Goal: Information Seeking & Learning: Learn about a topic

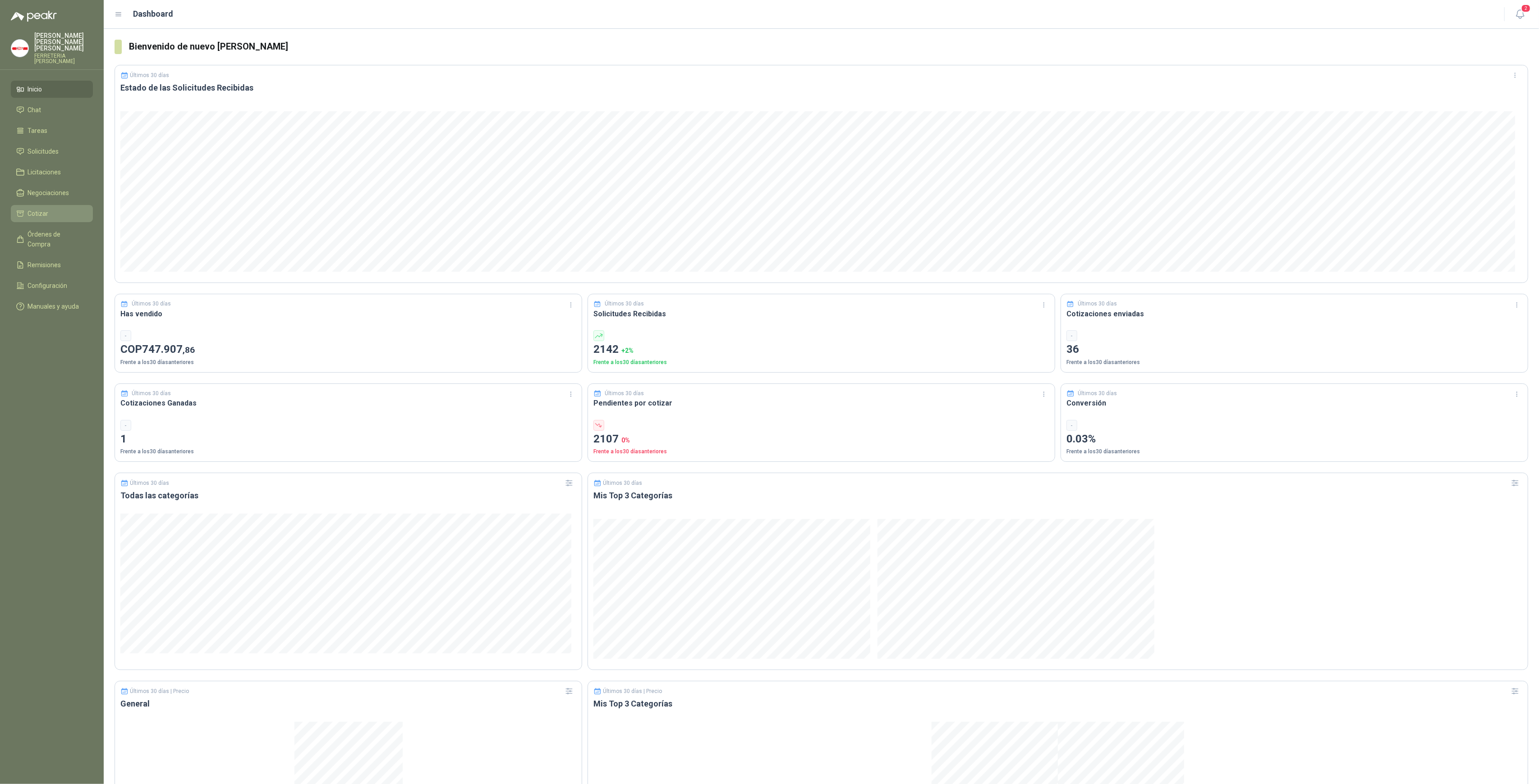
click at [47, 211] on span "Cotizar" at bounding box center [38, 213] width 21 height 10
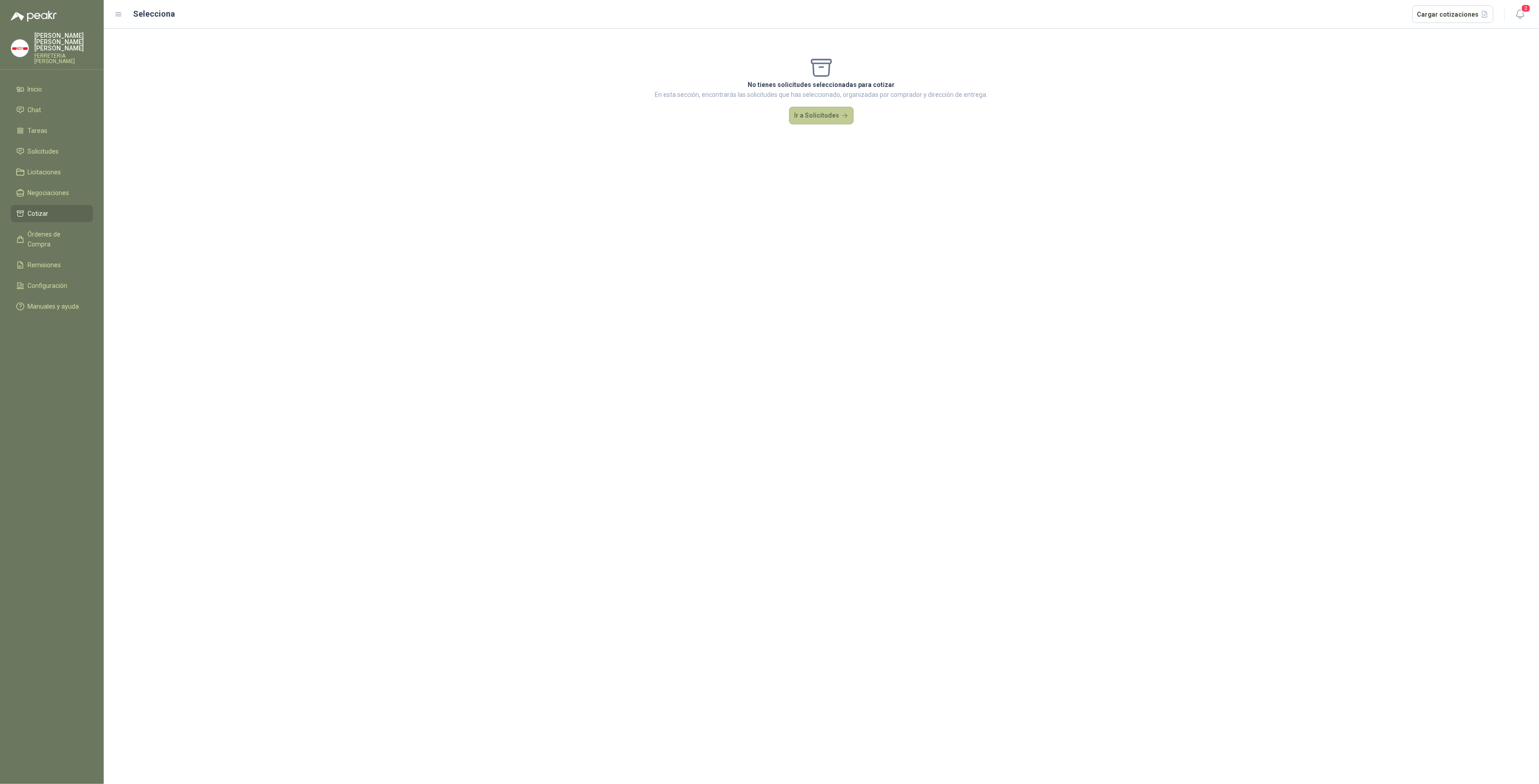
click at [823, 109] on button "Ir a Solicitudes" at bounding box center [821, 116] width 65 height 18
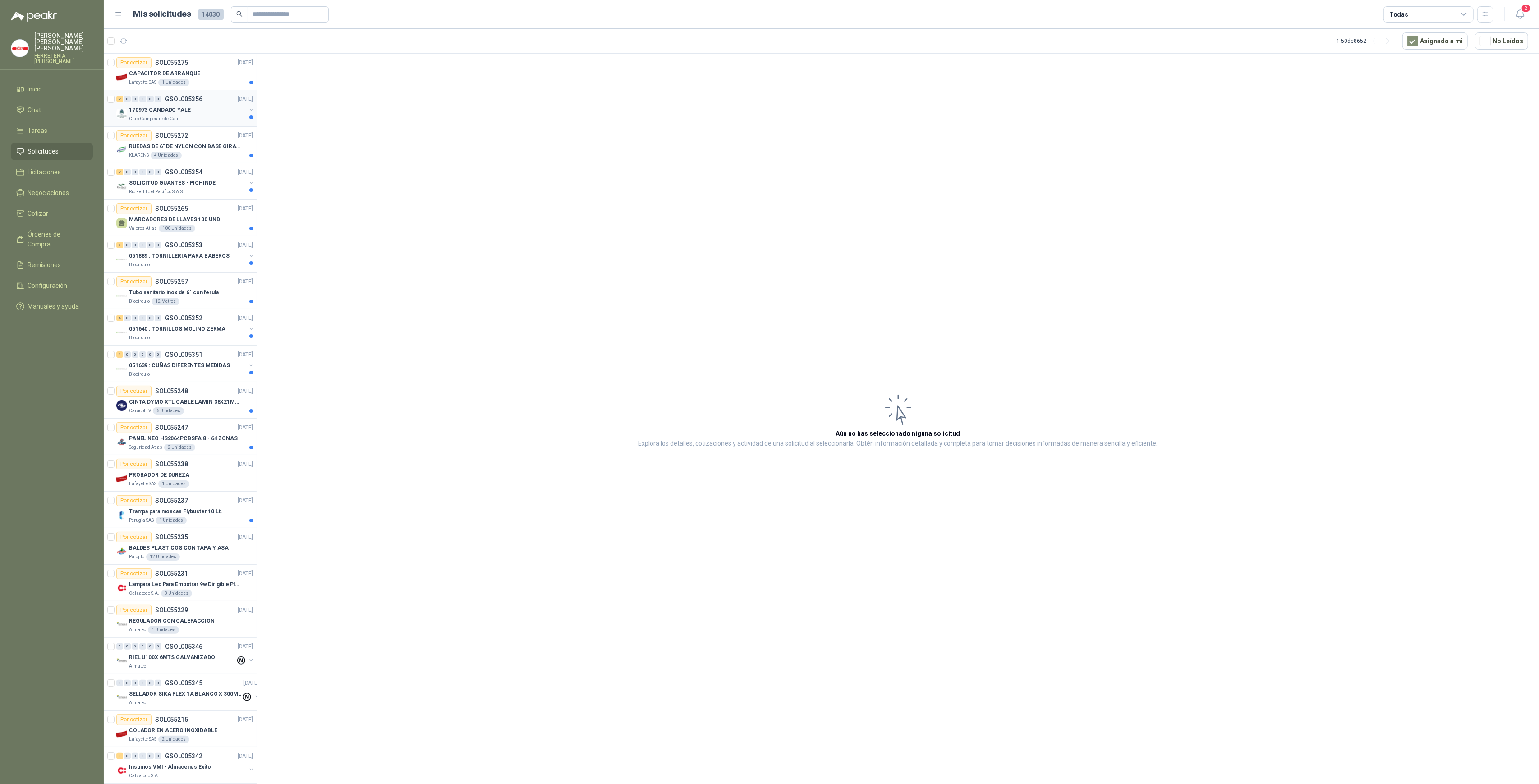
click at [227, 111] on div "170973 CANDADO YALE" at bounding box center [187, 110] width 117 height 11
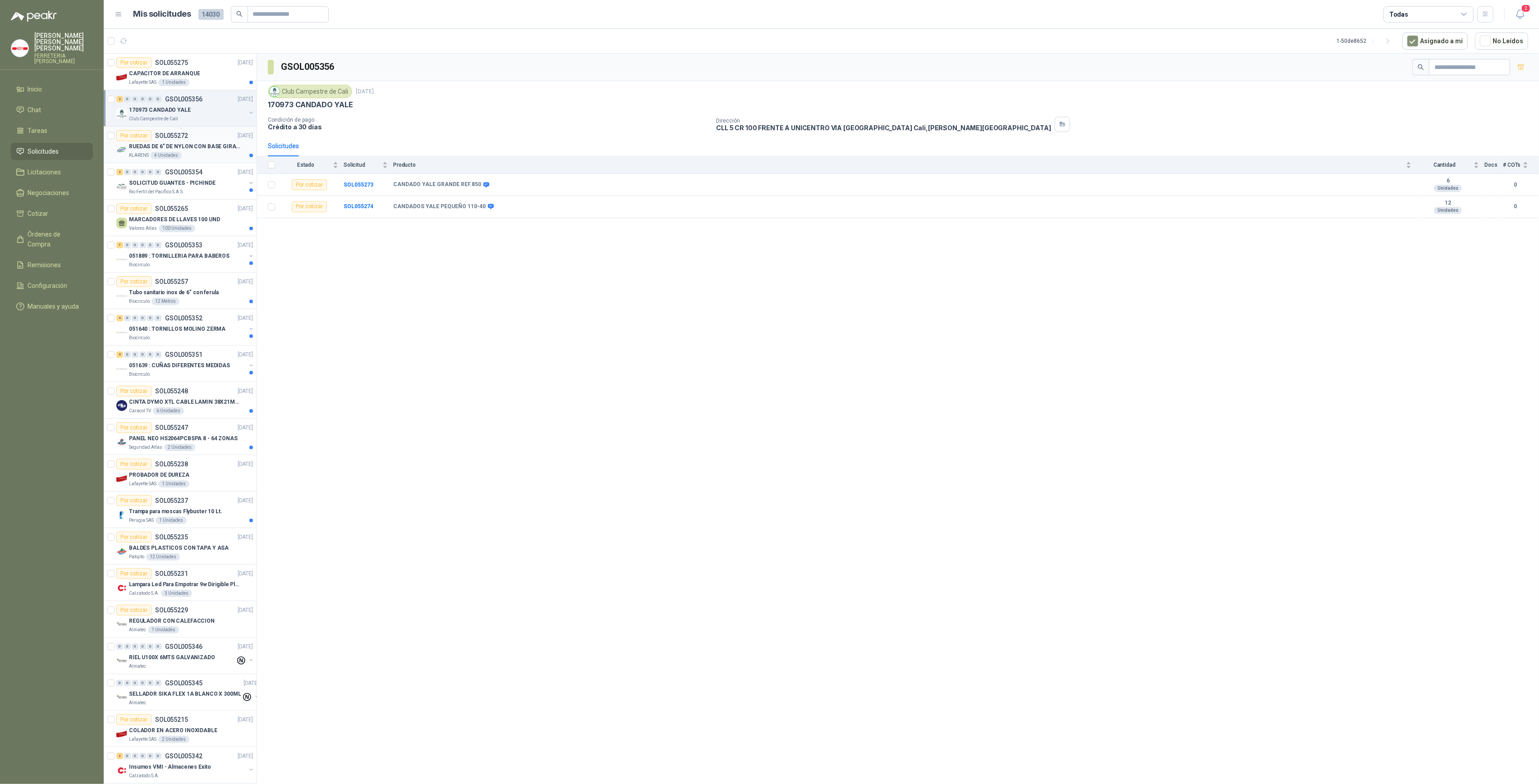
click at [186, 144] on p "RUEDAS DE 6" DE NYLON CON BASE GIRATORIA EN ACERO INOXIDABLE" at bounding box center [185, 147] width 112 height 8
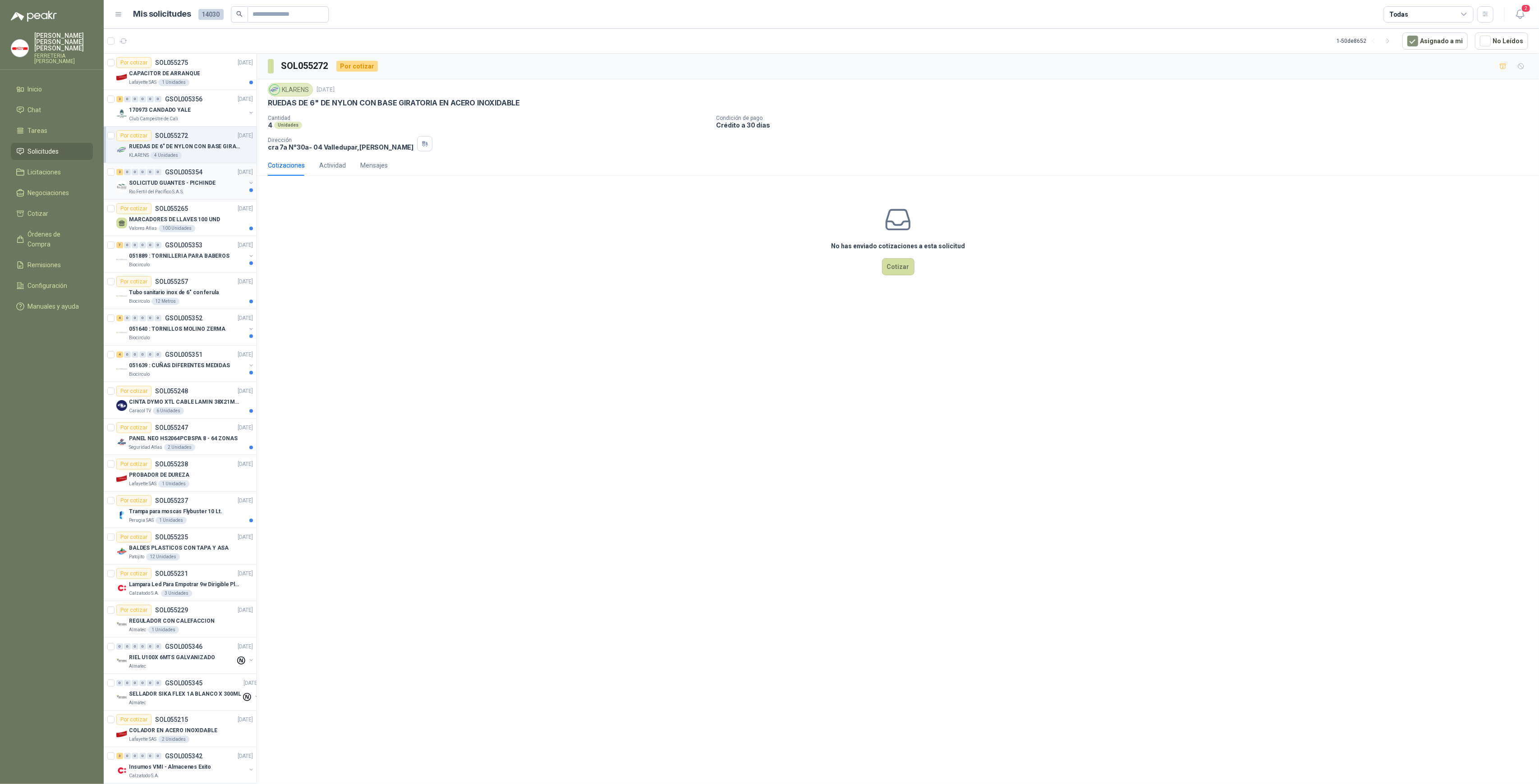
click at [155, 181] on p "SOLICITUD GUANTES - PICHINDE" at bounding box center [172, 183] width 87 height 8
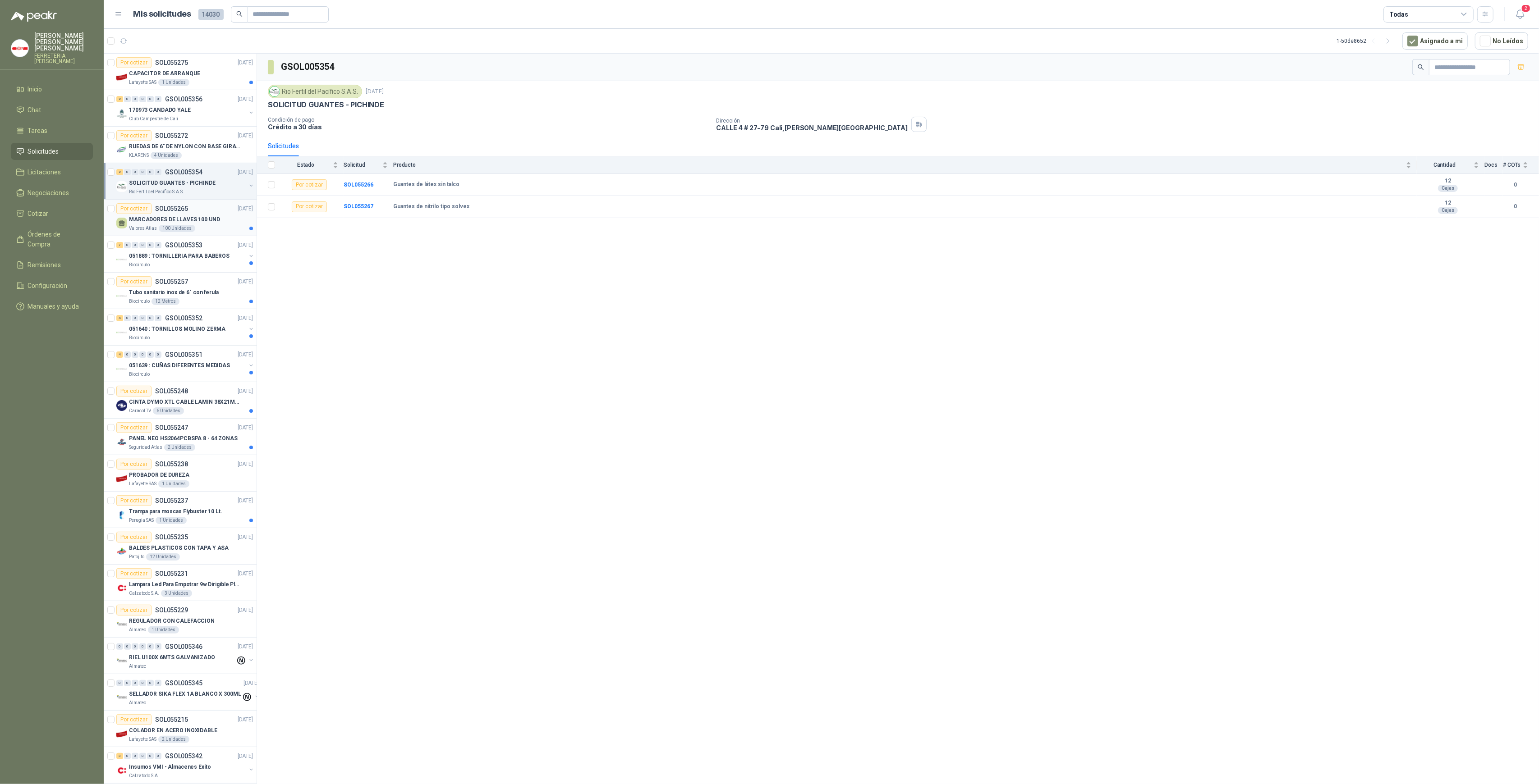
click at [186, 219] on p "MARCADORES DE LLAVES 100 UND" at bounding box center [174, 220] width 91 height 8
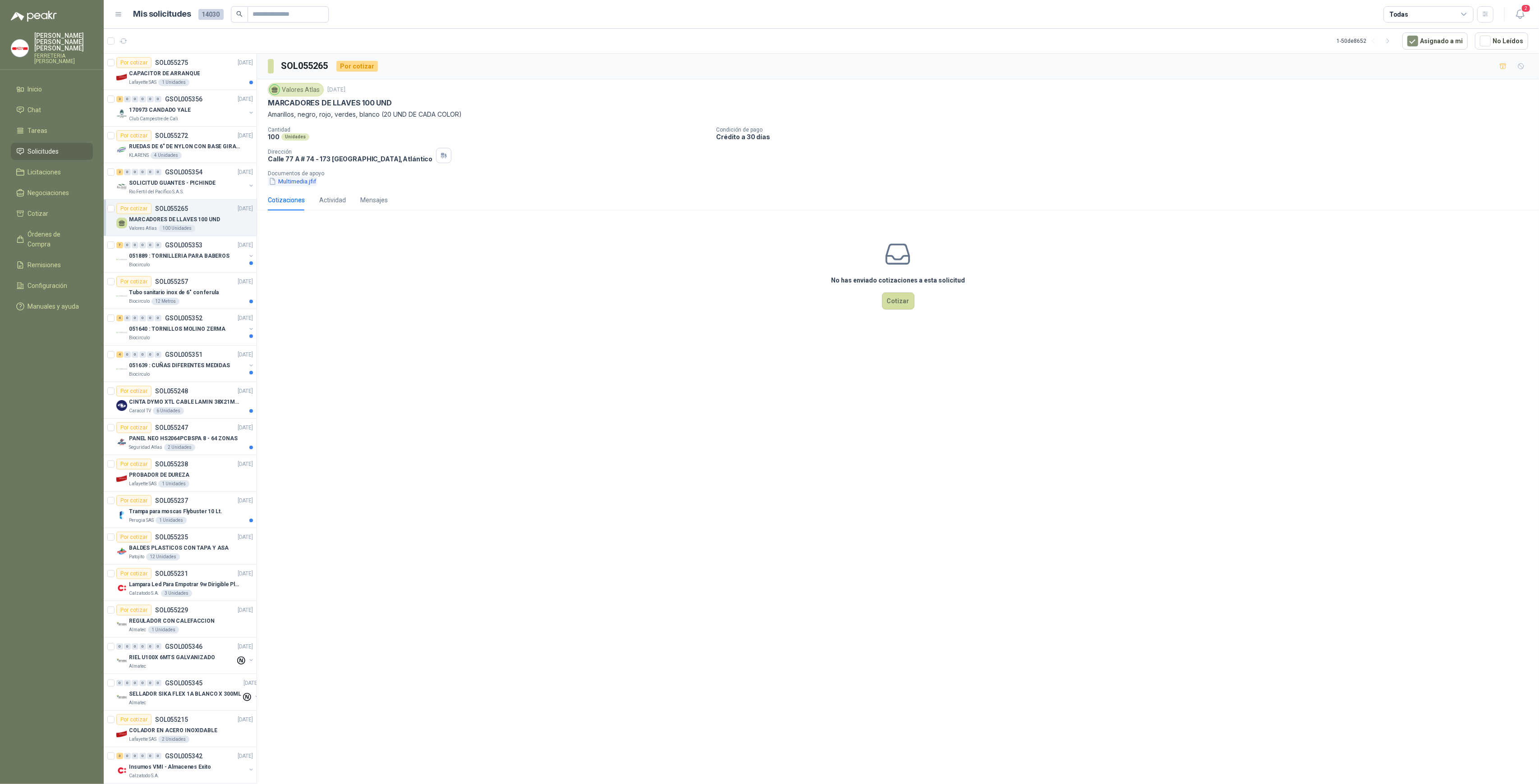
click at [308, 183] on button "Multimedia.jfif" at bounding box center [292, 182] width 49 height 10
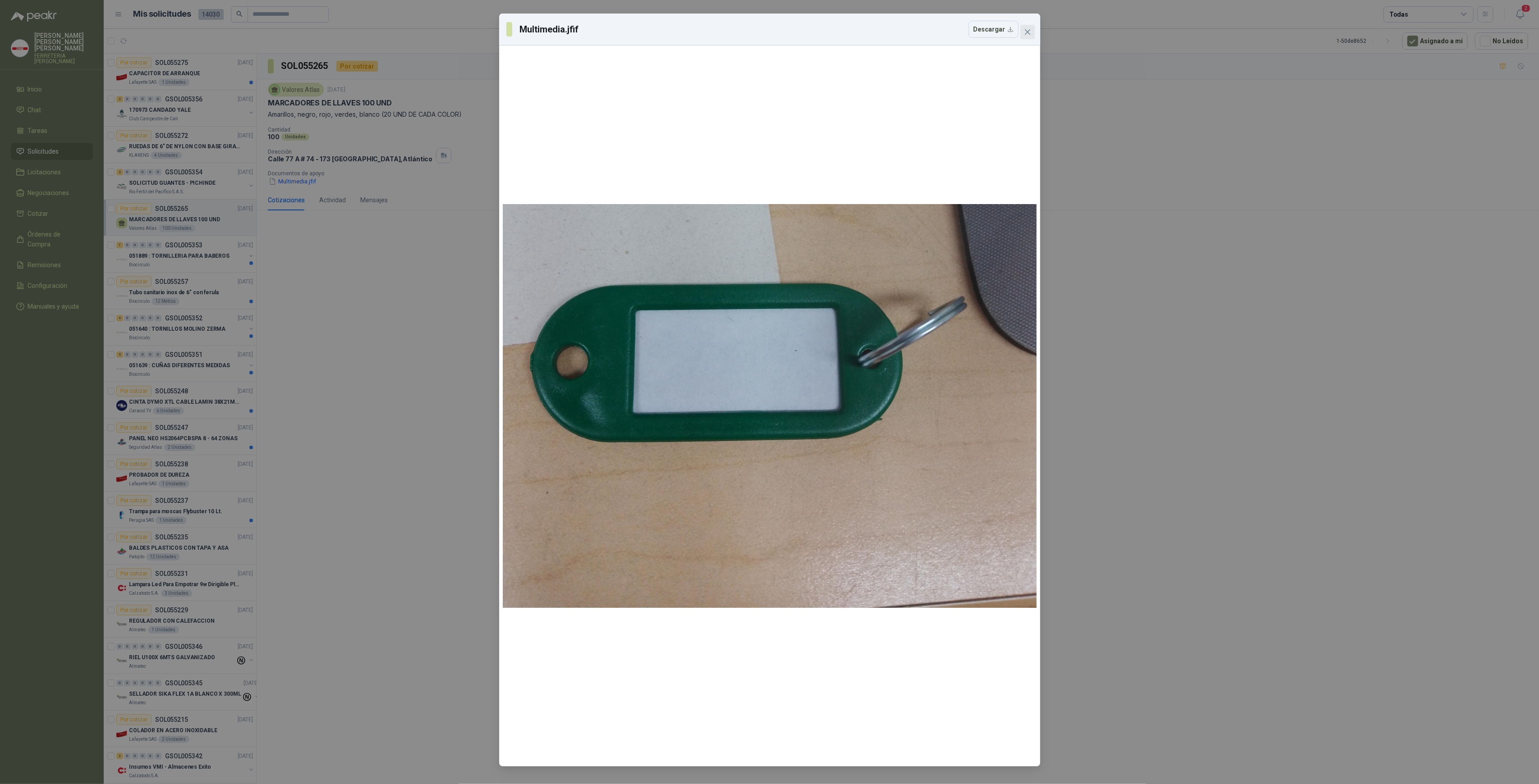
click at [1027, 36] on button "Close" at bounding box center [1028, 32] width 14 height 14
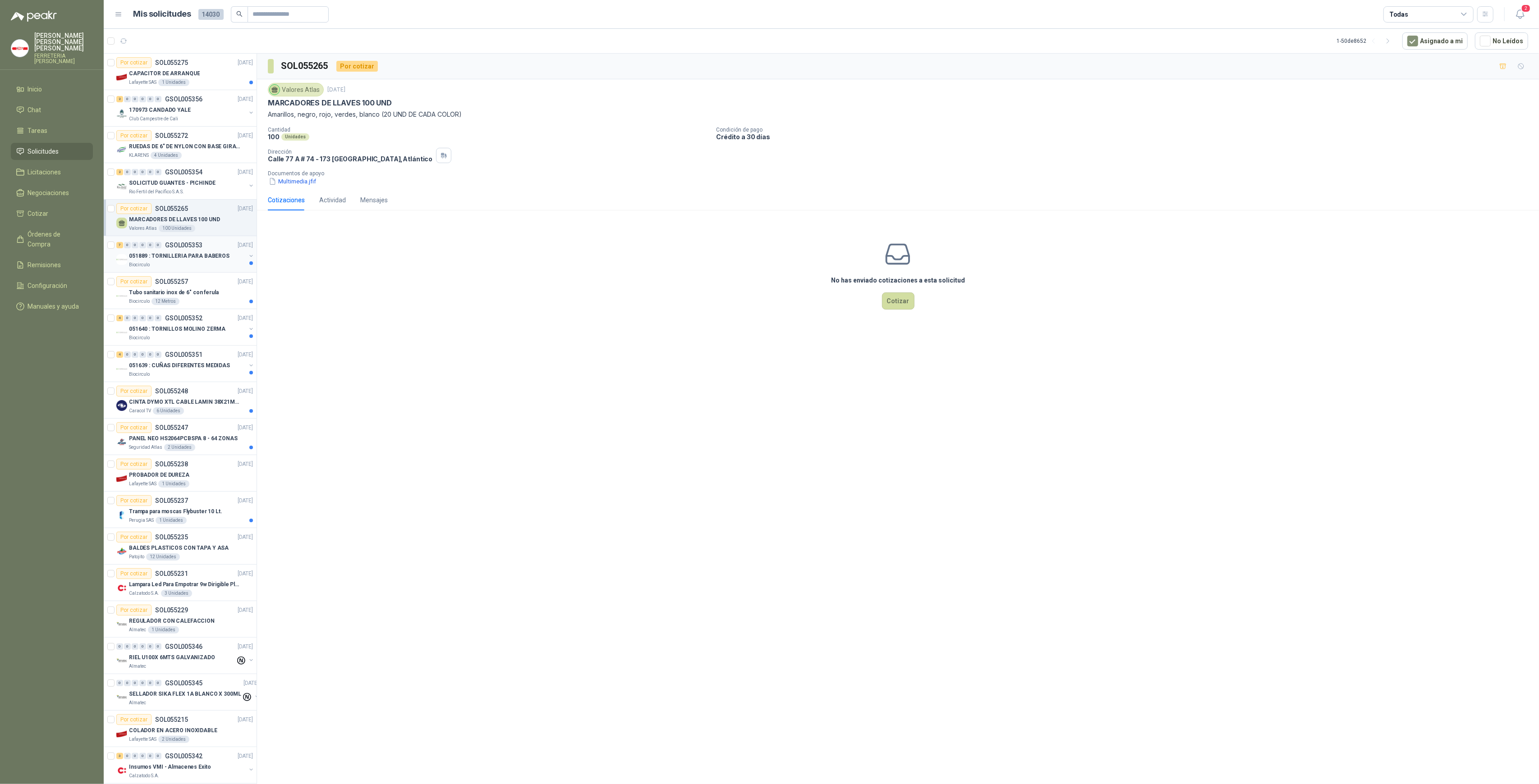
click at [173, 247] on p "GSOL005353" at bounding box center [183, 245] width 38 height 7
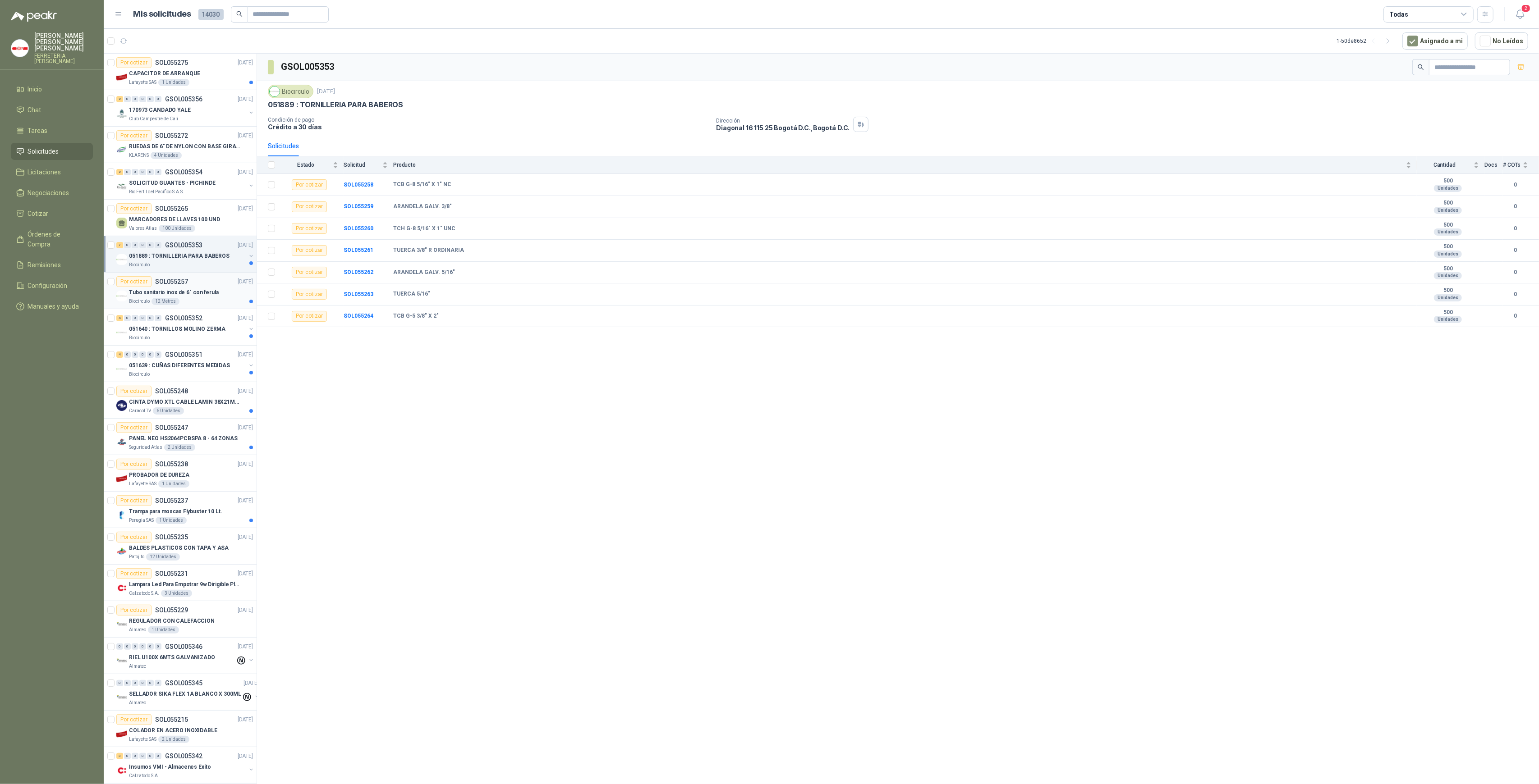
click at [182, 287] on div "Tubo sanitario inox de 6" con ferula" at bounding box center [191, 293] width 124 height 11
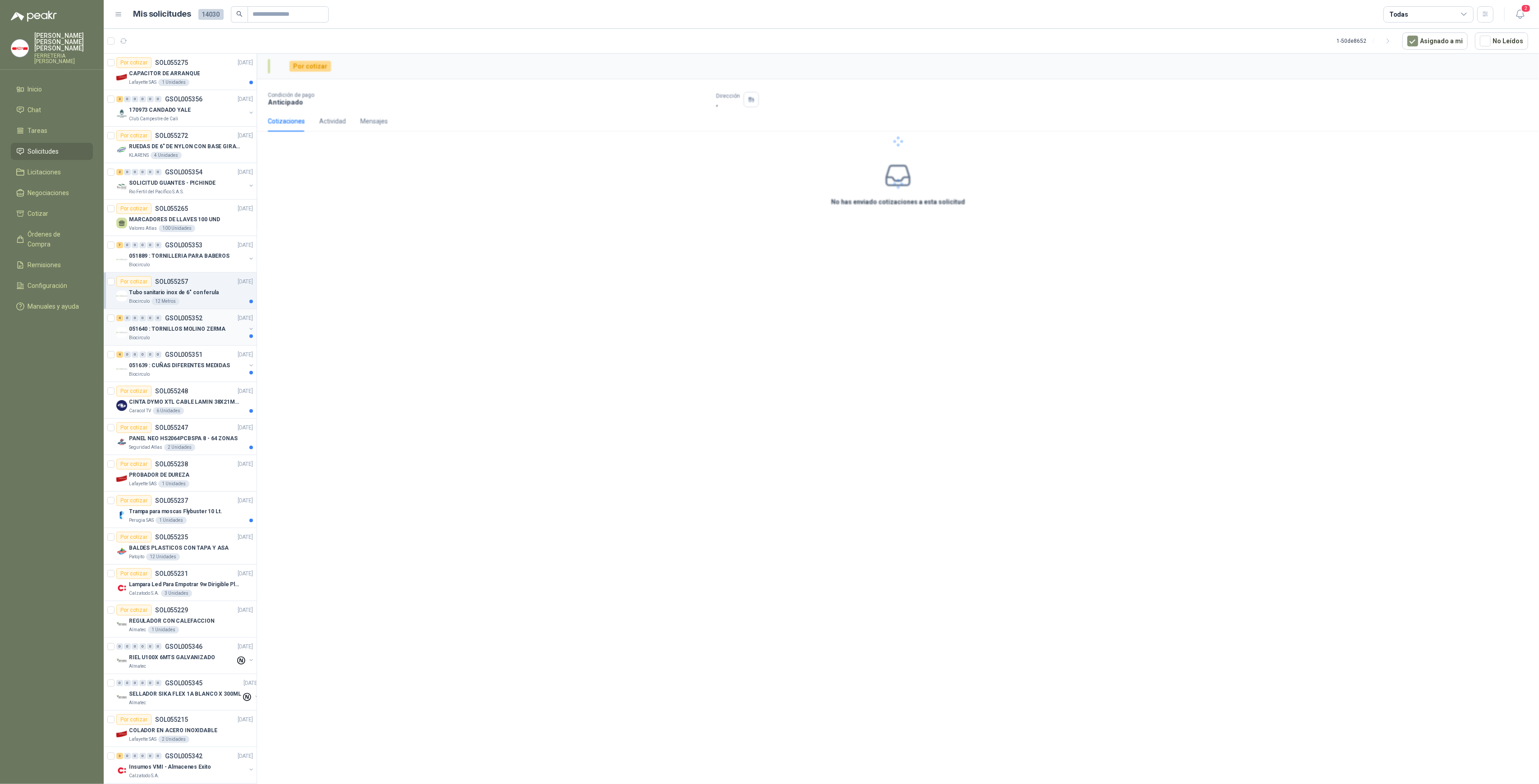
click at [191, 330] on p "051640 : TORNILLOS MOLINO ZERMA" at bounding box center [177, 329] width 97 height 8
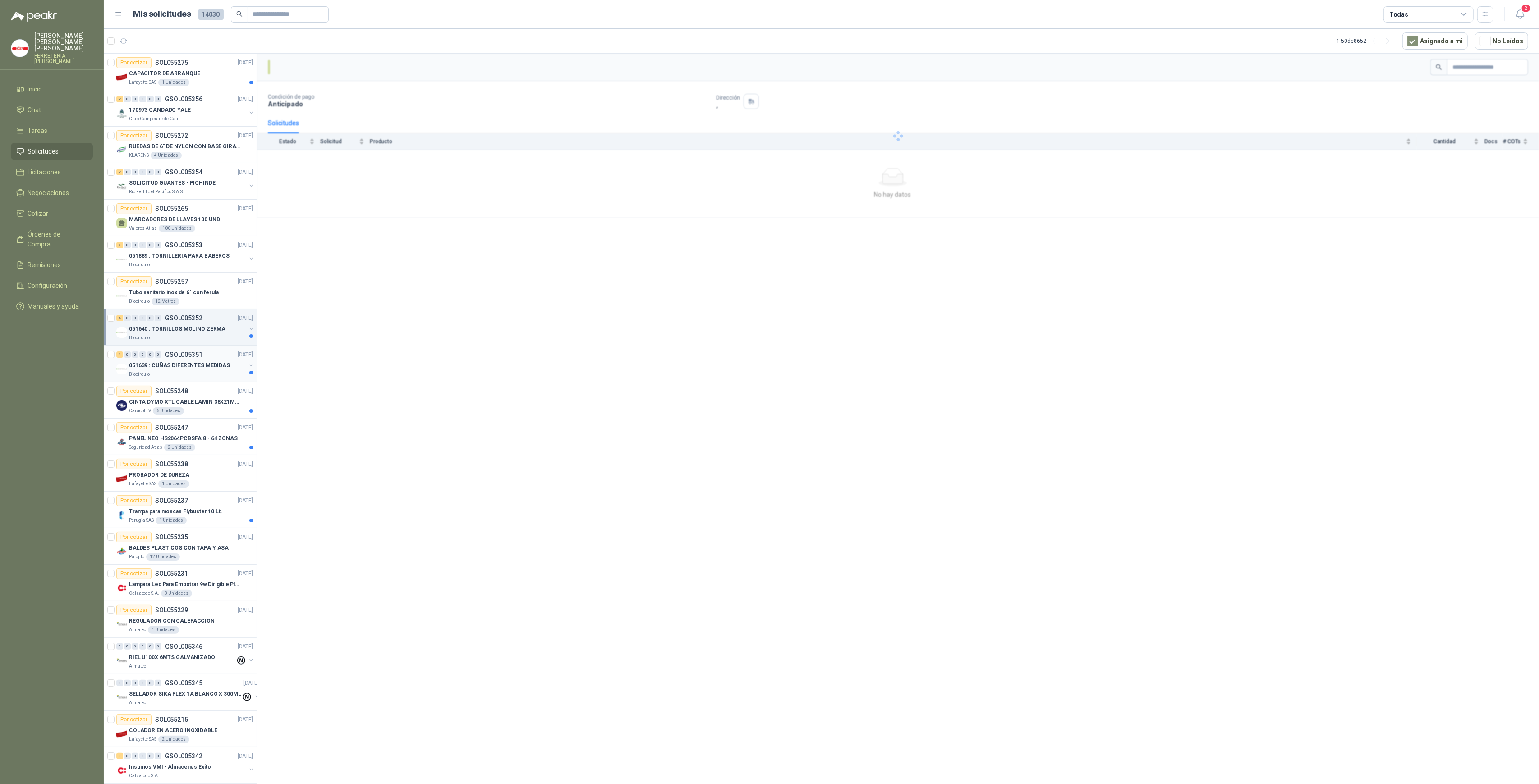
click at [195, 364] on p "051639 : CUÑAS DIFERENTES MEDIDAS" at bounding box center [179, 365] width 101 height 8
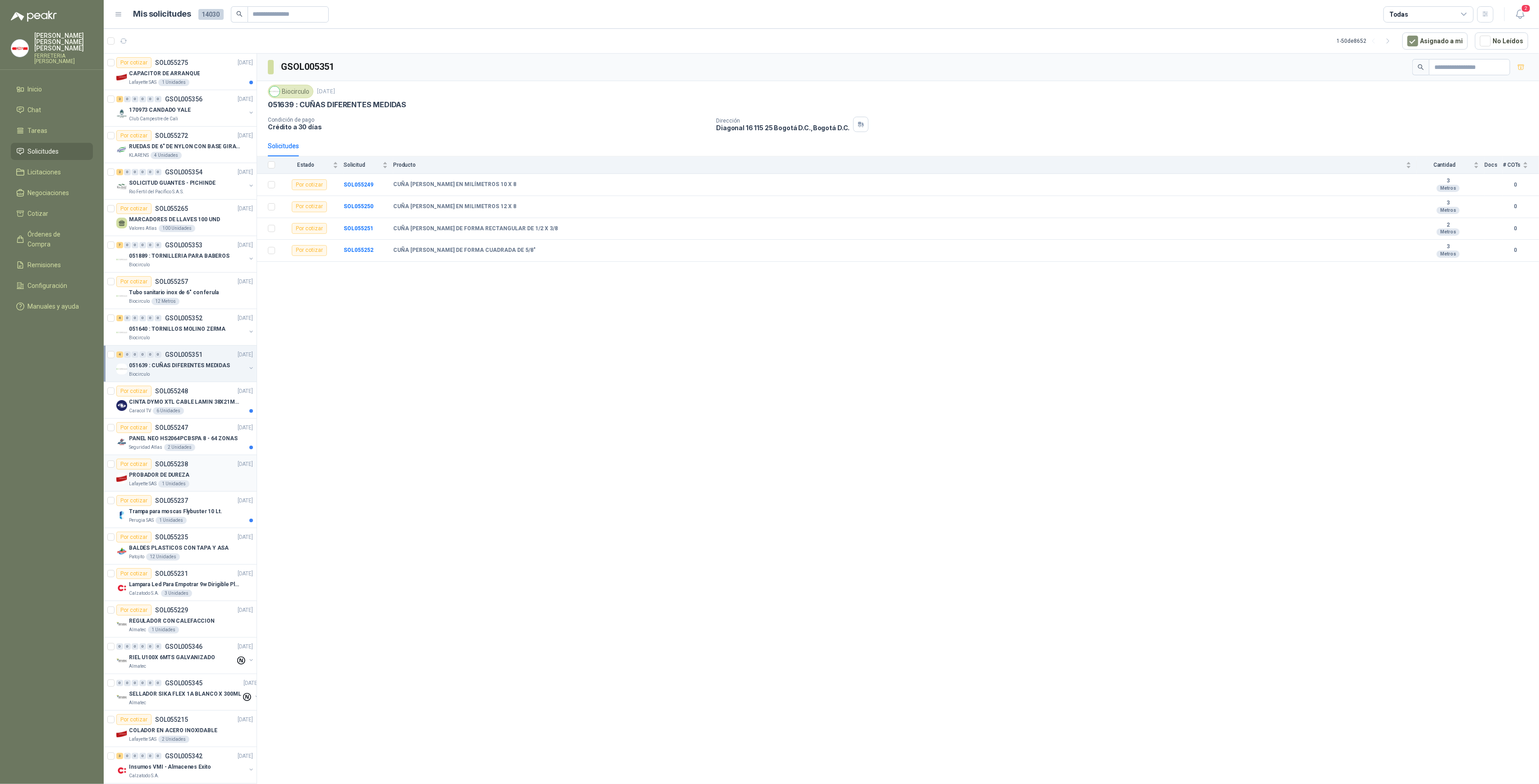
click at [187, 467] on div "Por cotizar SOL055238 09/09/25" at bounding box center [185, 464] width 137 height 11
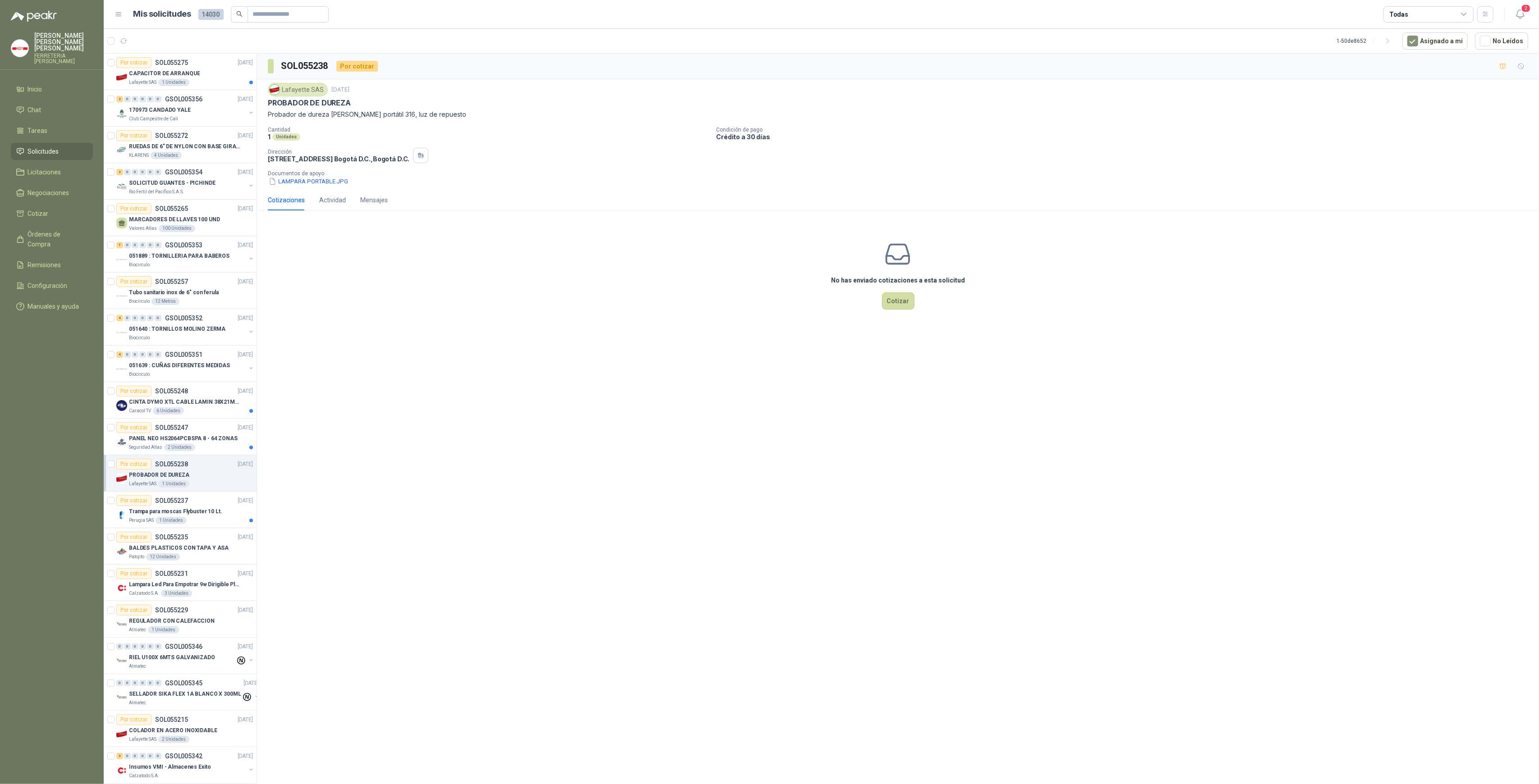
click at [104, 455] on link "Por cotizar SOL055238 [DATE] PROBADOR DE DUREZA Lafayette SAS 1 Unidades" at bounding box center [180, 473] width 153 height 36
click at [741, 350] on div "SOL055238 Por cotizar Lafayette SAS 9 sept, 2025 PROBADOR DE DUREZA Probador de…" at bounding box center [898, 420] width 1282 height 734
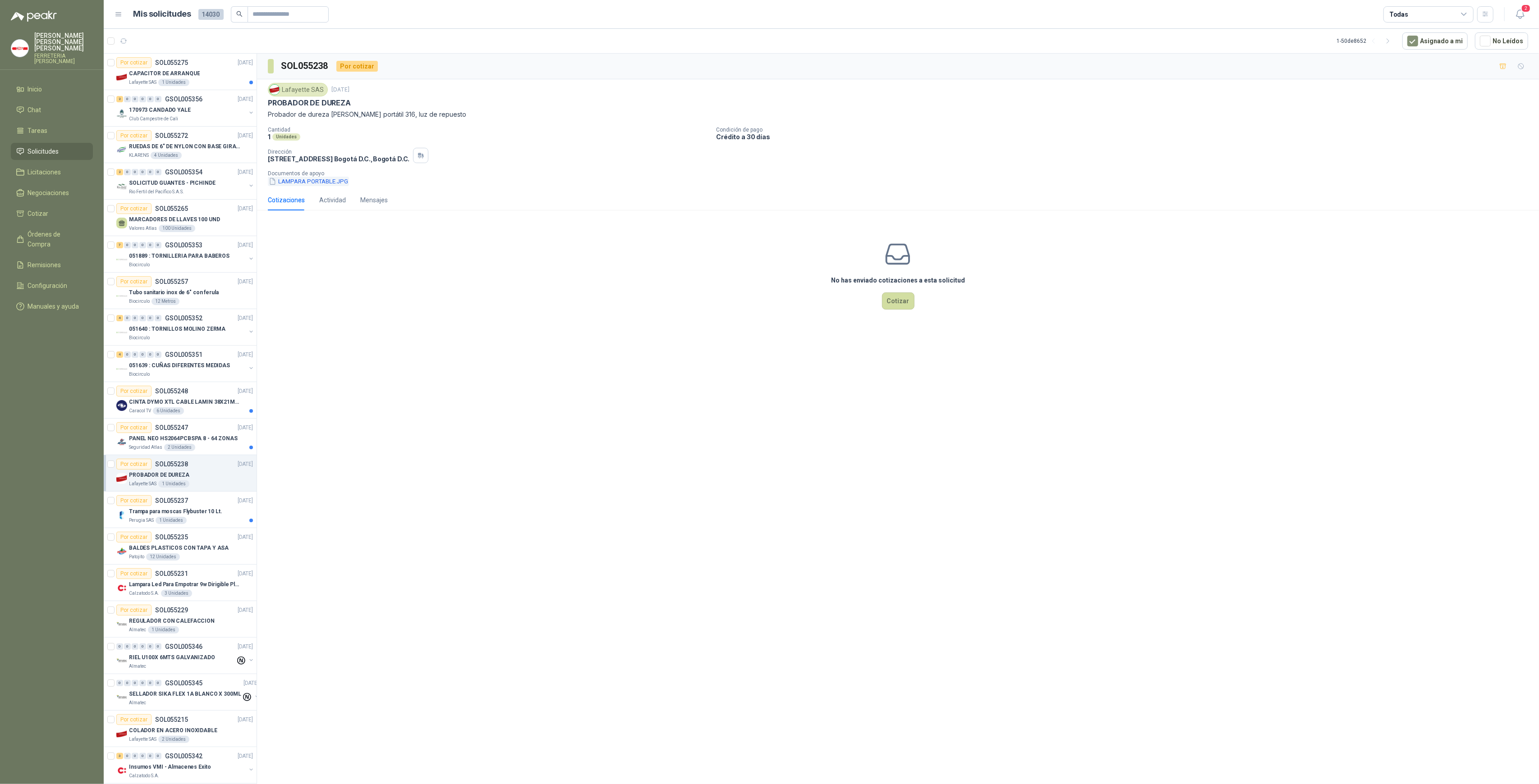
click at [323, 180] on button "LAMPARA PORTABLE.JPG" at bounding box center [308, 182] width 81 height 10
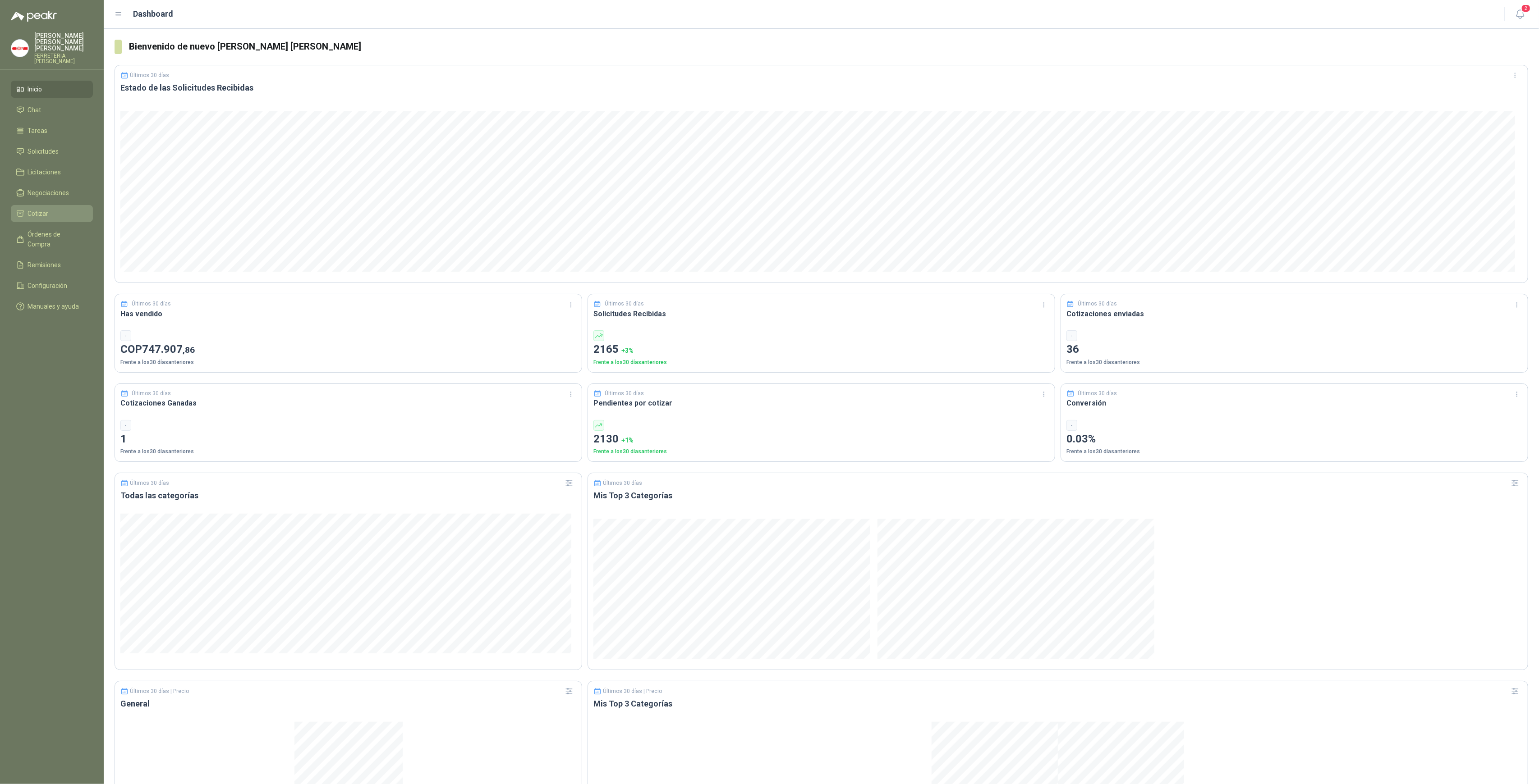
click at [59, 208] on li "Cotizar" at bounding box center [51, 213] width 71 height 10
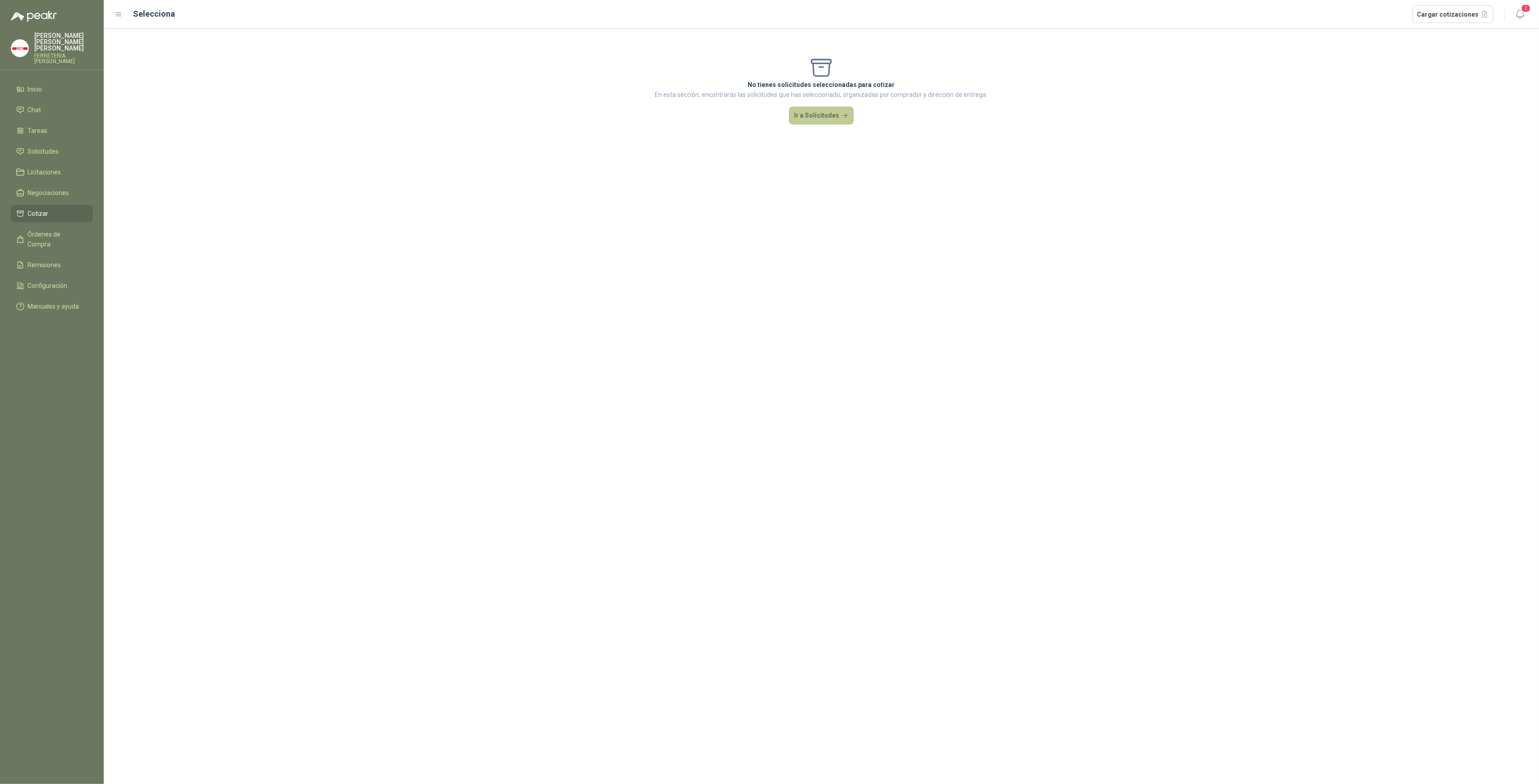
click at [844, 121] on button "Ir a Solicitudes" at bounding box center [821, 116] width 65 height 18
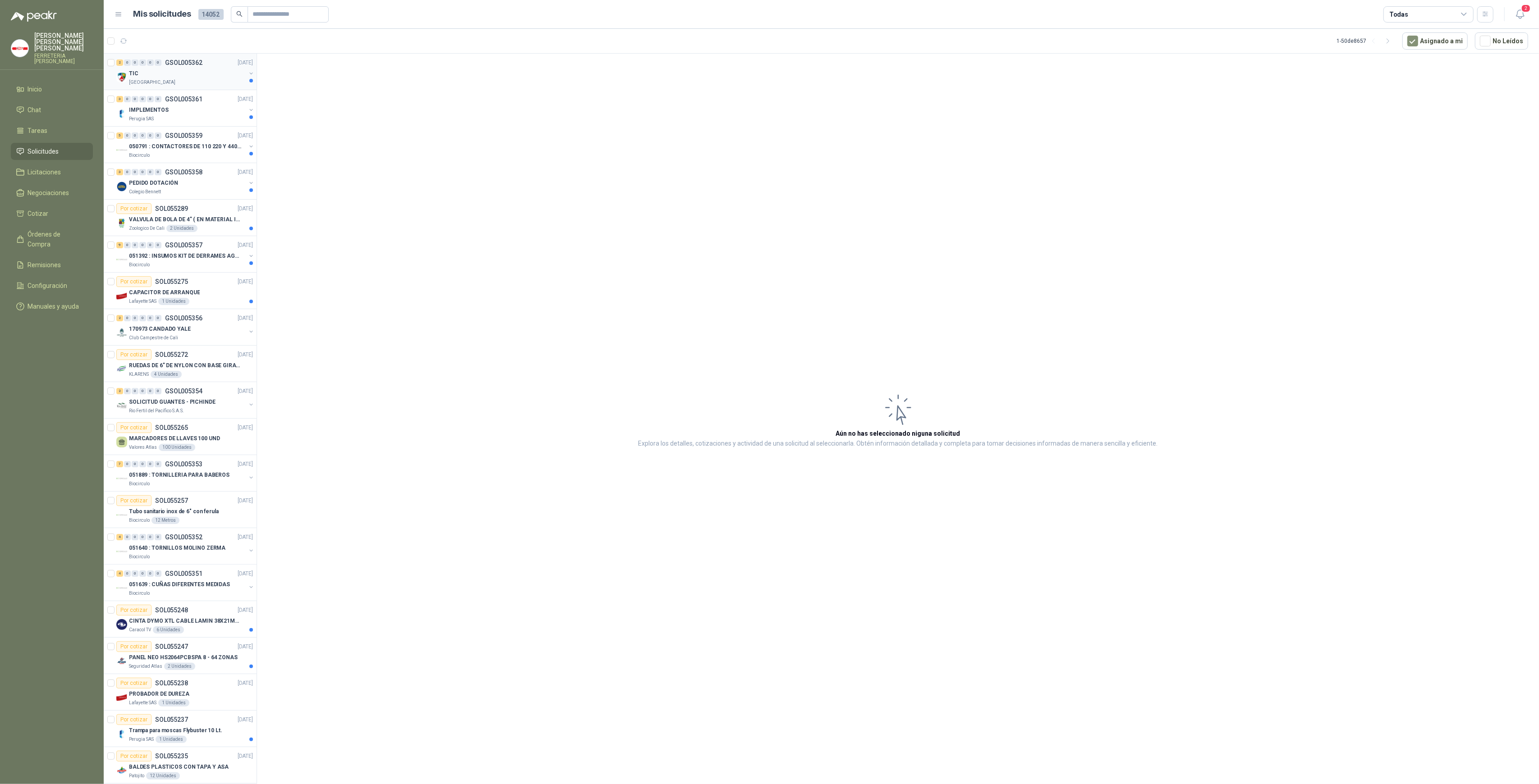
click at [160, 82] on p "[GEOGRAPHIC_DATA]" at bounding box center [152, 82] width 47 height 7
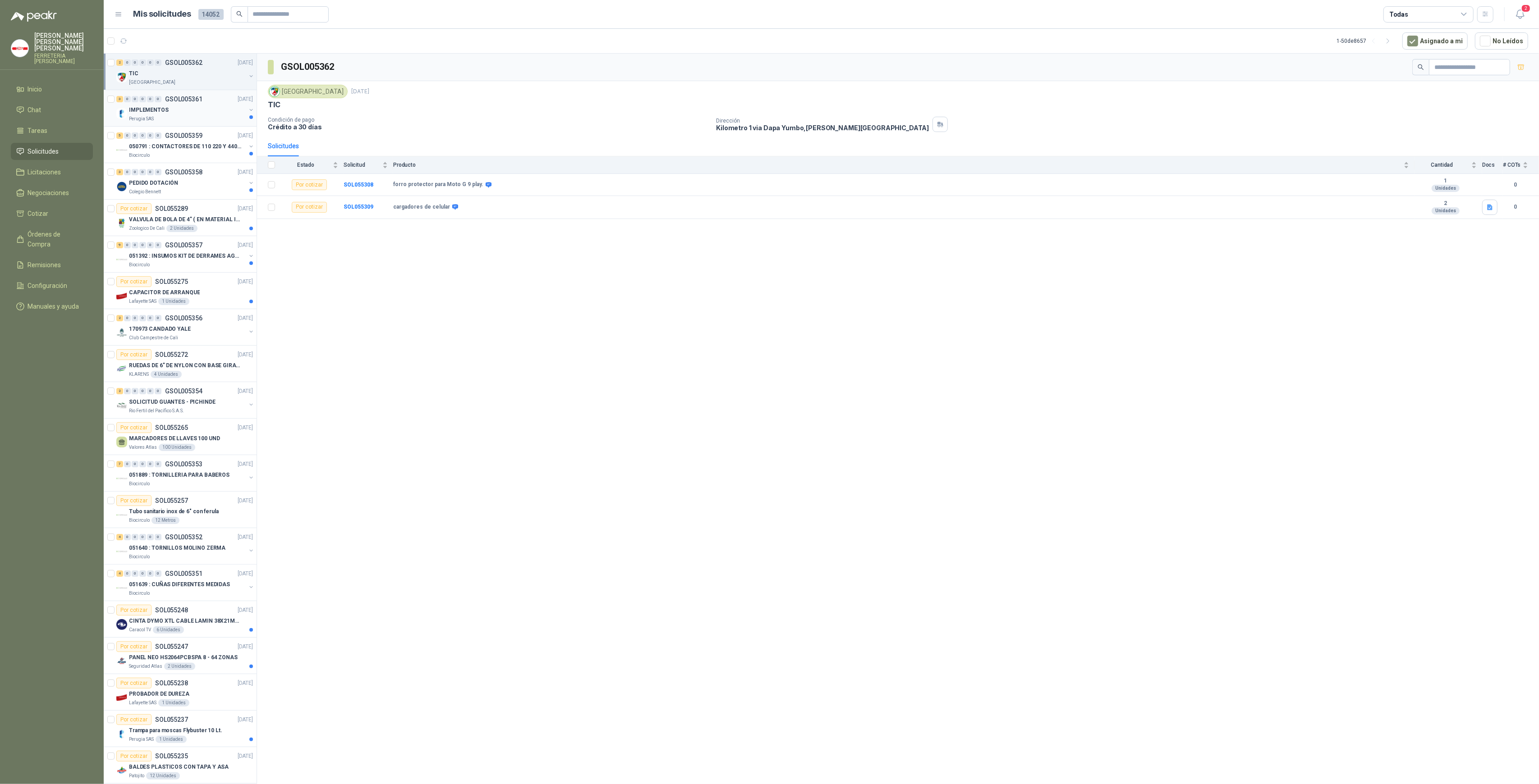
click at [154, 108] on p "IMPLEMENTOS" at bounding box center [149, 110] width 39 height 8
click at [192, 150] on p "050791 : CONTACTORES DE 110 220 Y 440 V" at bounding box center [185, 147] width 112 height 8
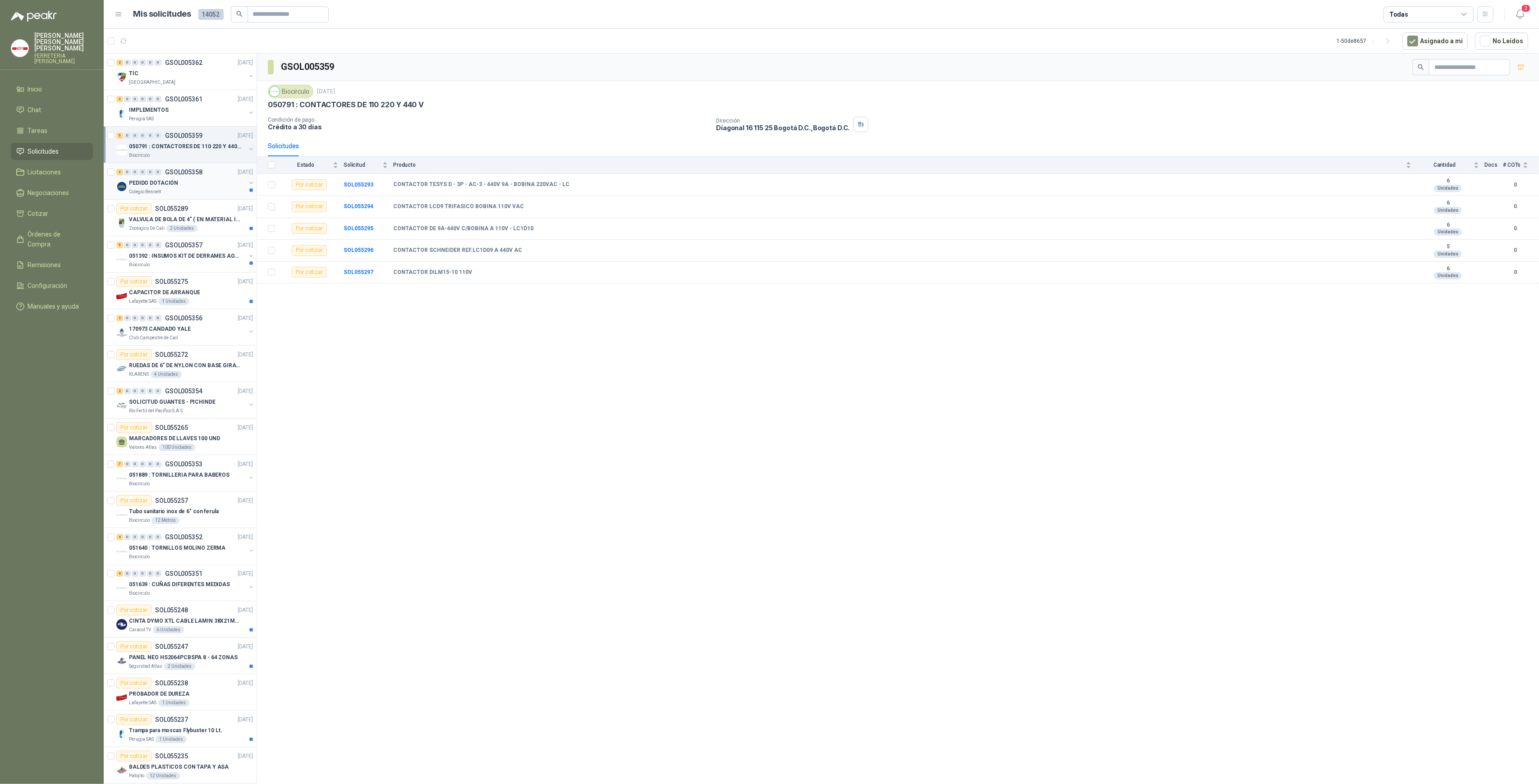
click at [188, 196] on div "3 0 0 0 0 0 GSOL005358 [DATE] PEDIDO DOTACIÓN Colegio [PERSON_NAME]" at bounding box center [180, 181] width 153 height 36
click at [203, 186] on div "PEDIDO DOTACIÓN" at bounding box center [187, 183] width 117 height 11
click at [186, 266] on div "Biocirculo" at bounding box center [187, 265] width 117 height 7
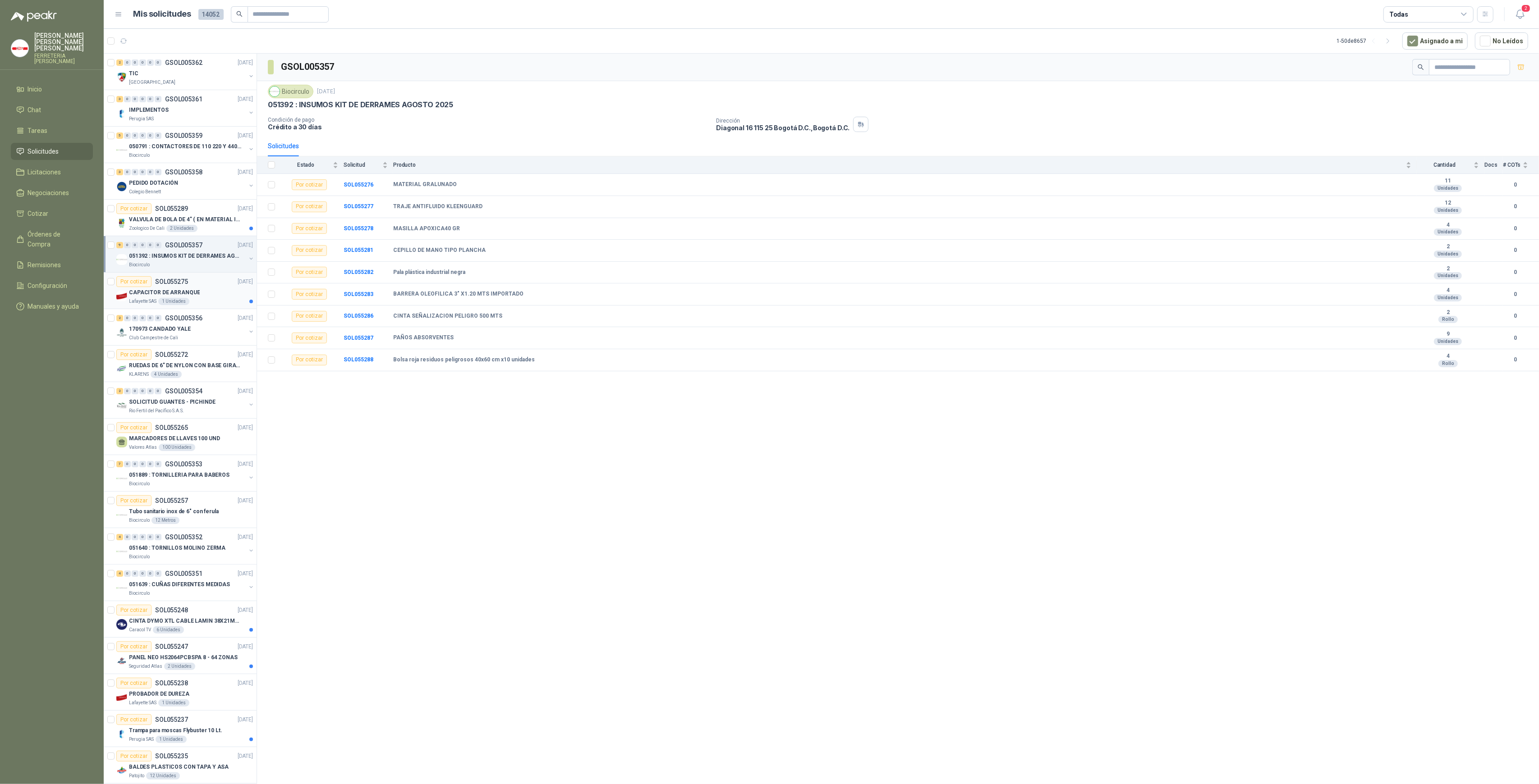
click at [201, 279] on div "Por cotizar SOL055275 [DATE]" at bounding box center [185, 282] width 137 height 11
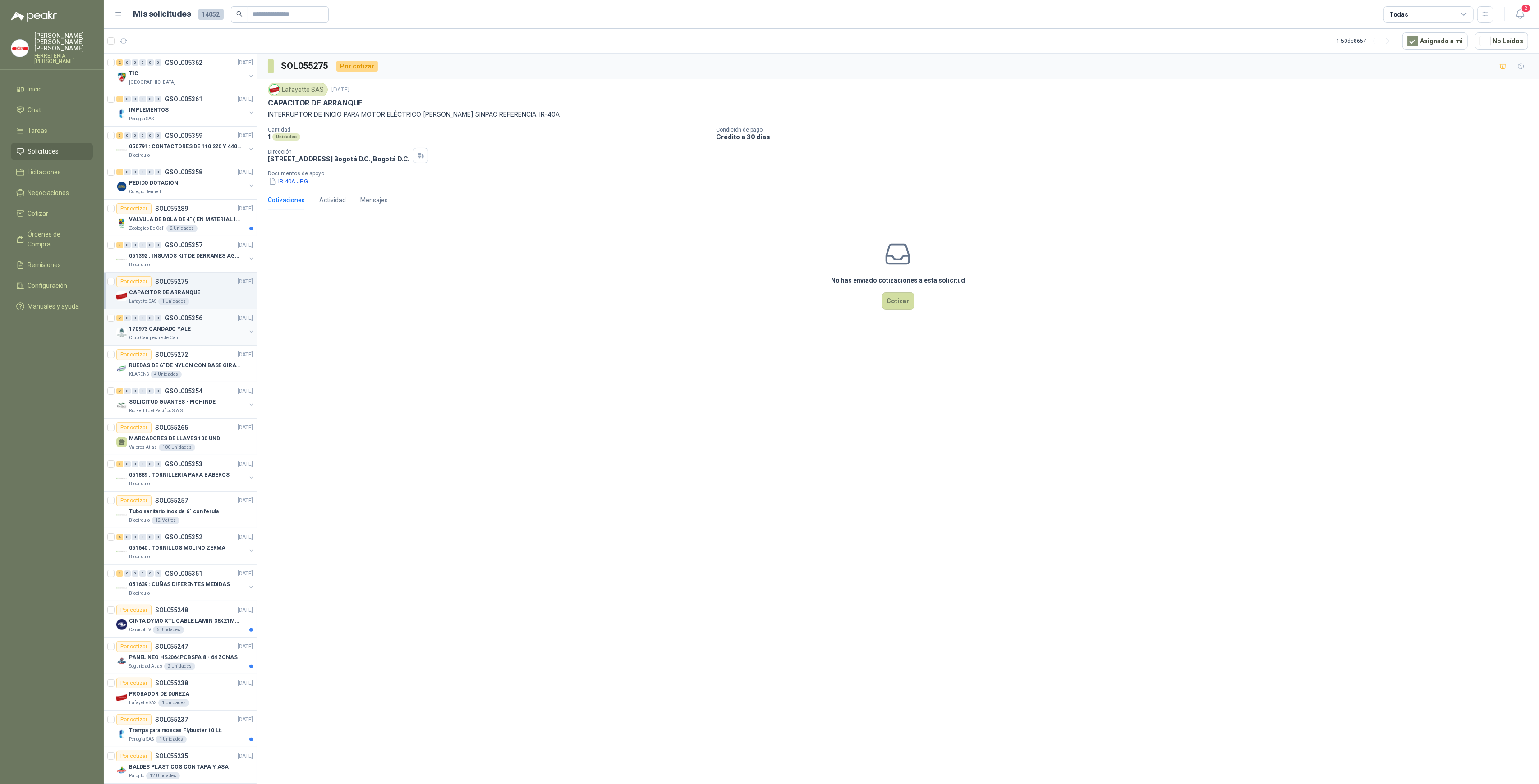
click at [174, 321] on div "2 0 0 0 0 0 GSOL005356 [DATE]" at bounding box center [186, 318] width 139 height 11
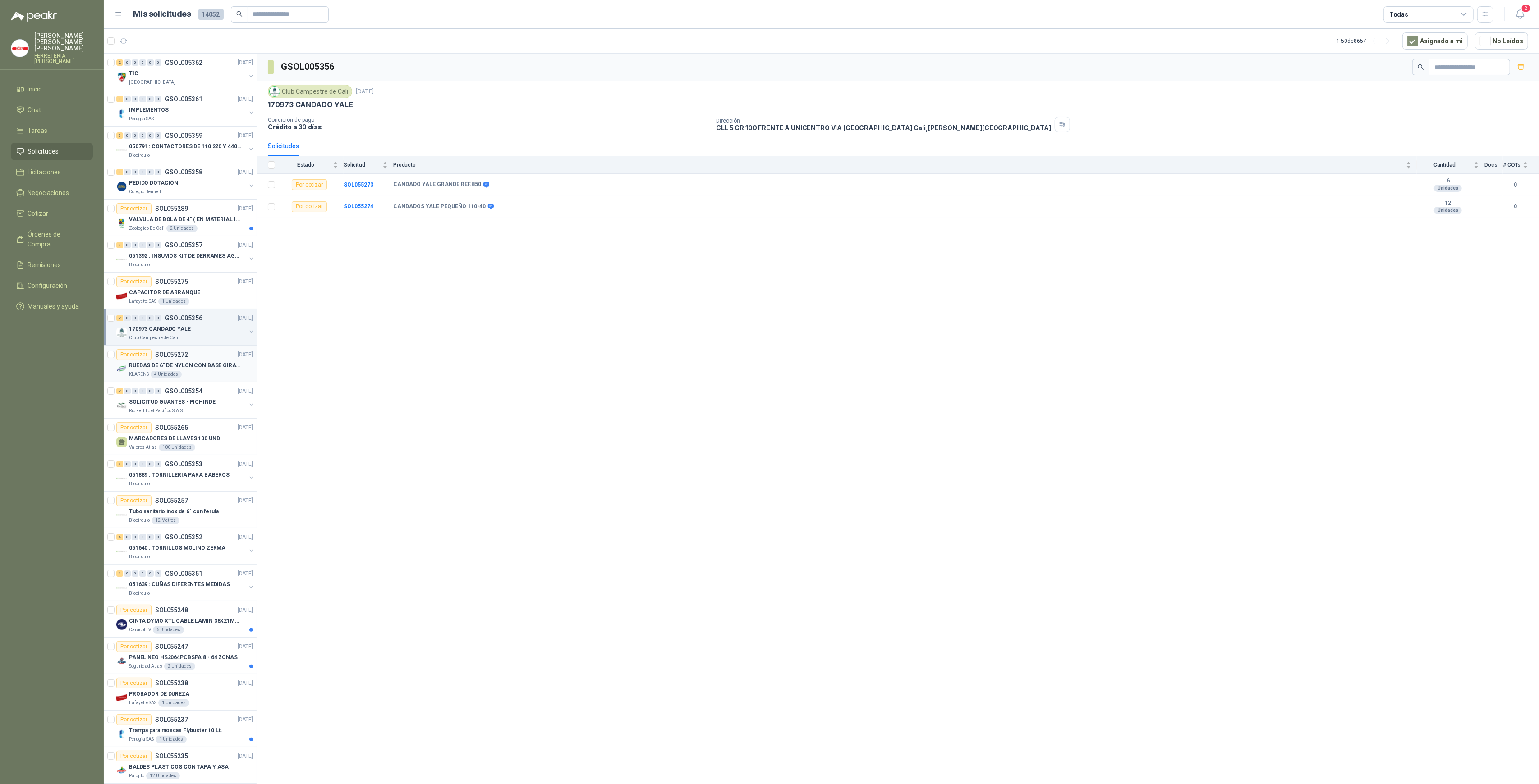
click at [176, 361] on p "RUEDAS DE 6" DE NYLON CON BASE GIRATORIA EN ACERO INOXIDABLE" at bounding box center [185, 365] width 112 height 8
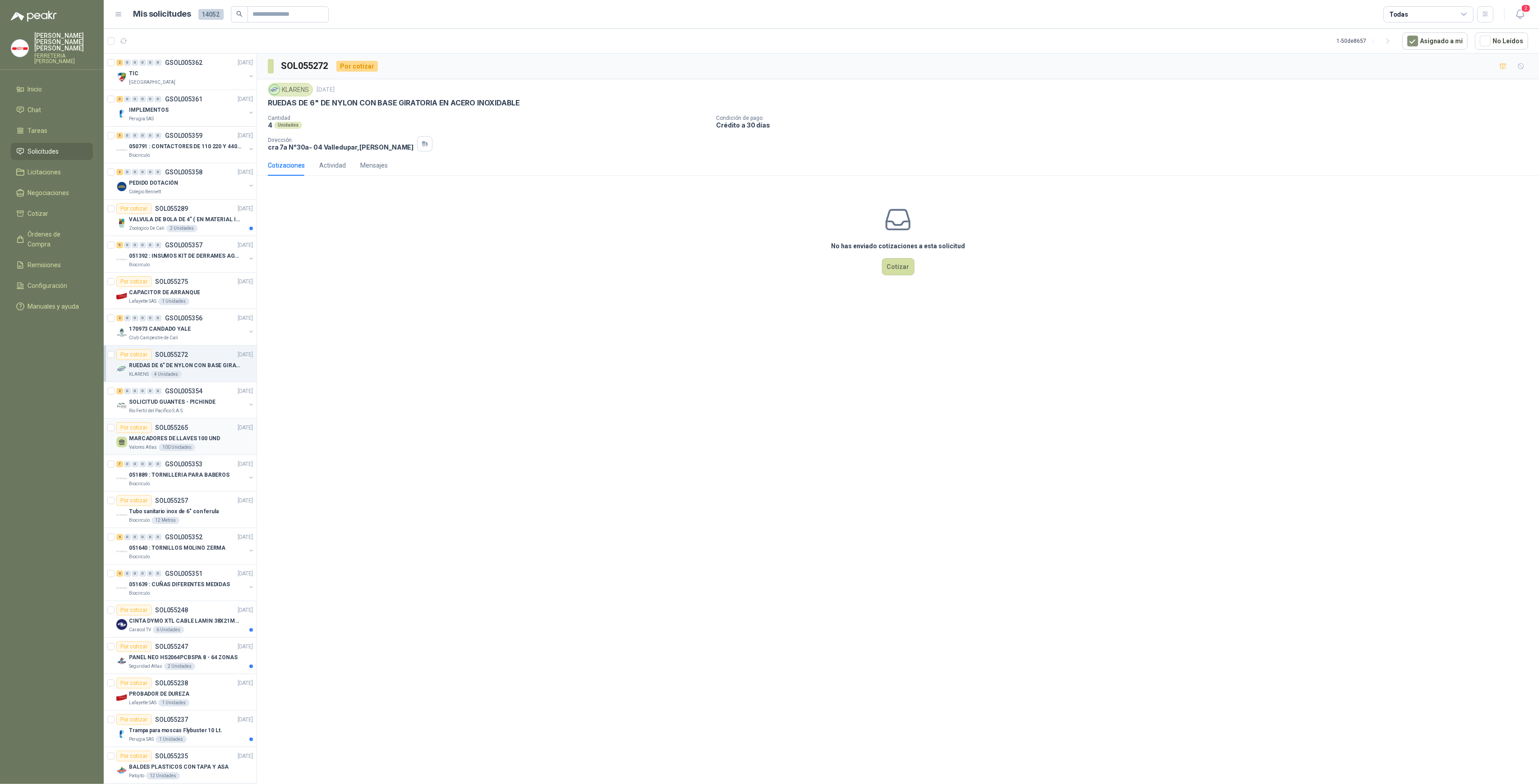
click at [173, 435] on p "MARCADORES DE LLAVES 100 UND" at bounding box center [174, 439] width 91 height 8
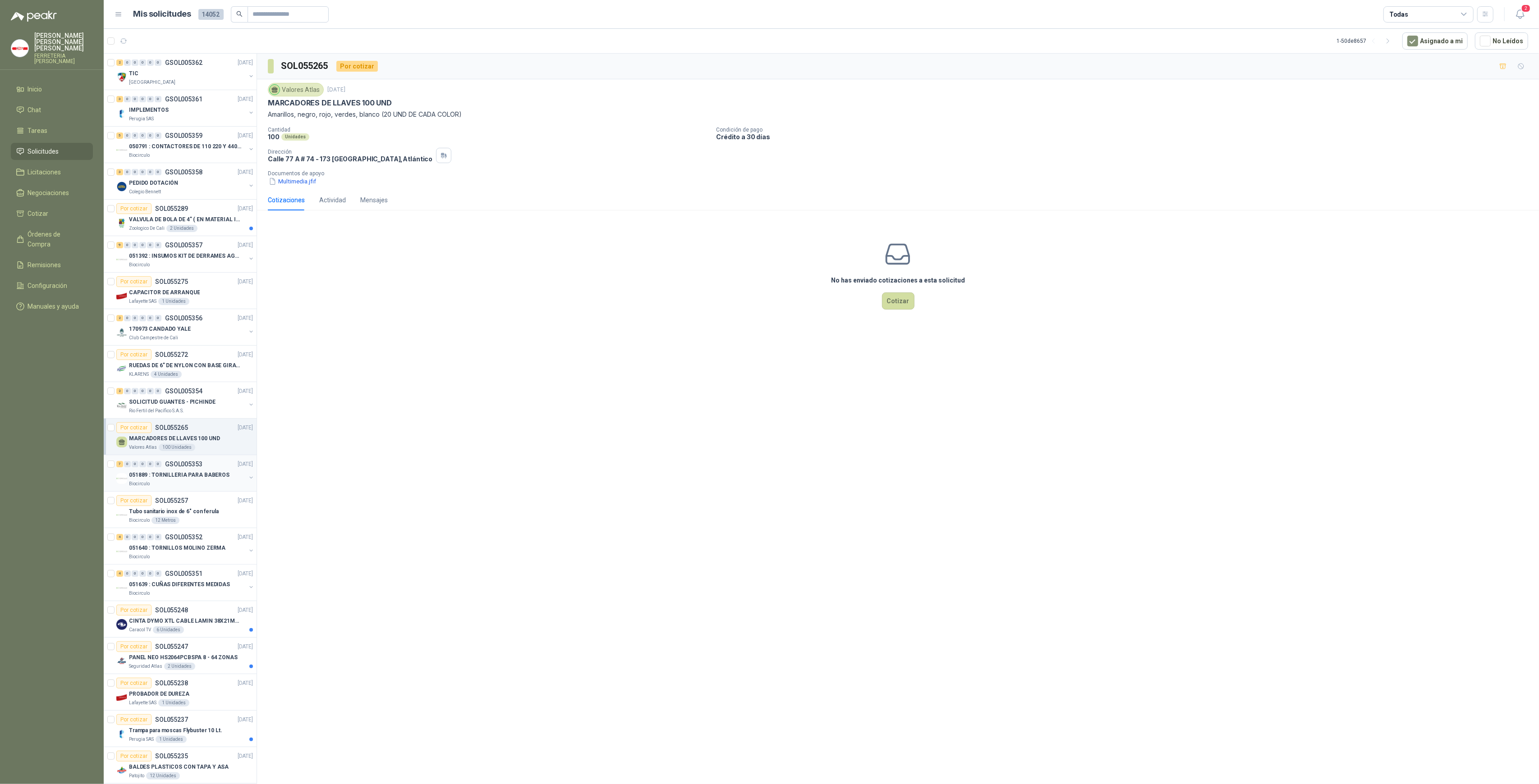
click at [172, 473] on p "051889 : TORNILLERIA PARA BABEROS" at bounding box center [179, 475] width 100 height 8
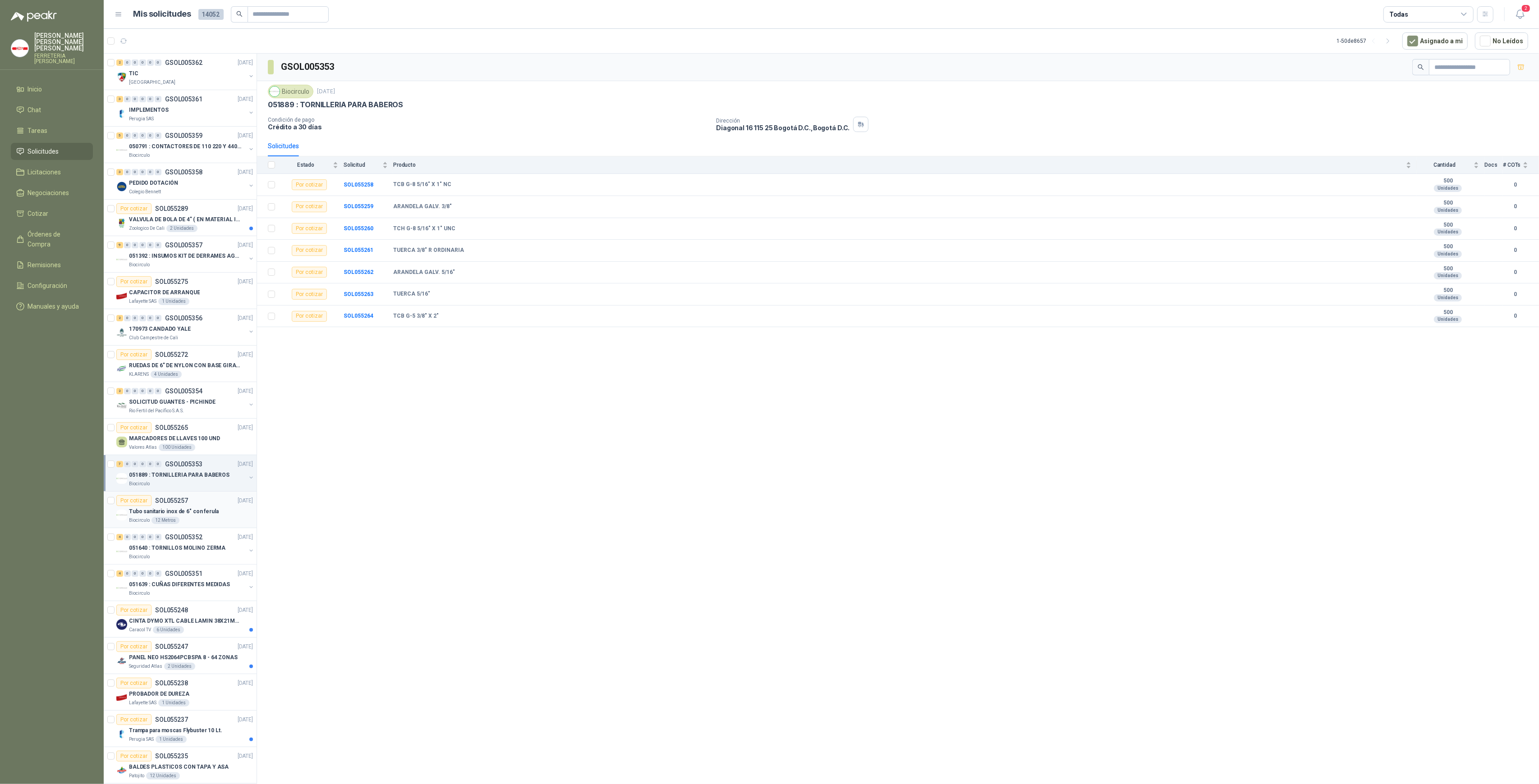
click at [191, 512] on p "Tubo sanitario inox de 6" con ferula" at bounding box center [174, 512] width 90 height 8
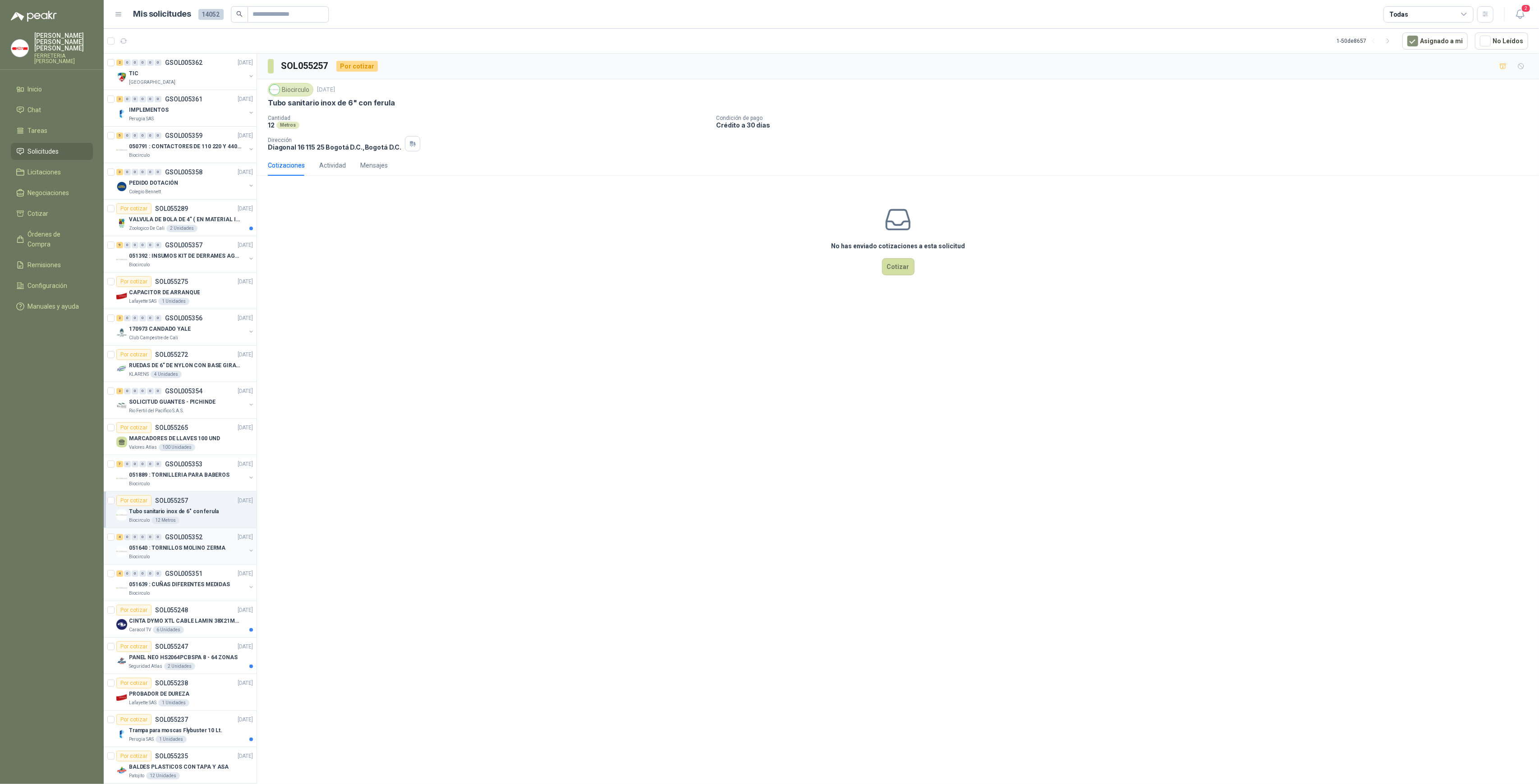
click at [196, 544] on p "051640 : TORNILLOS MOLINO ZERMA" at bounding box center [177, 548] width 97 height 8
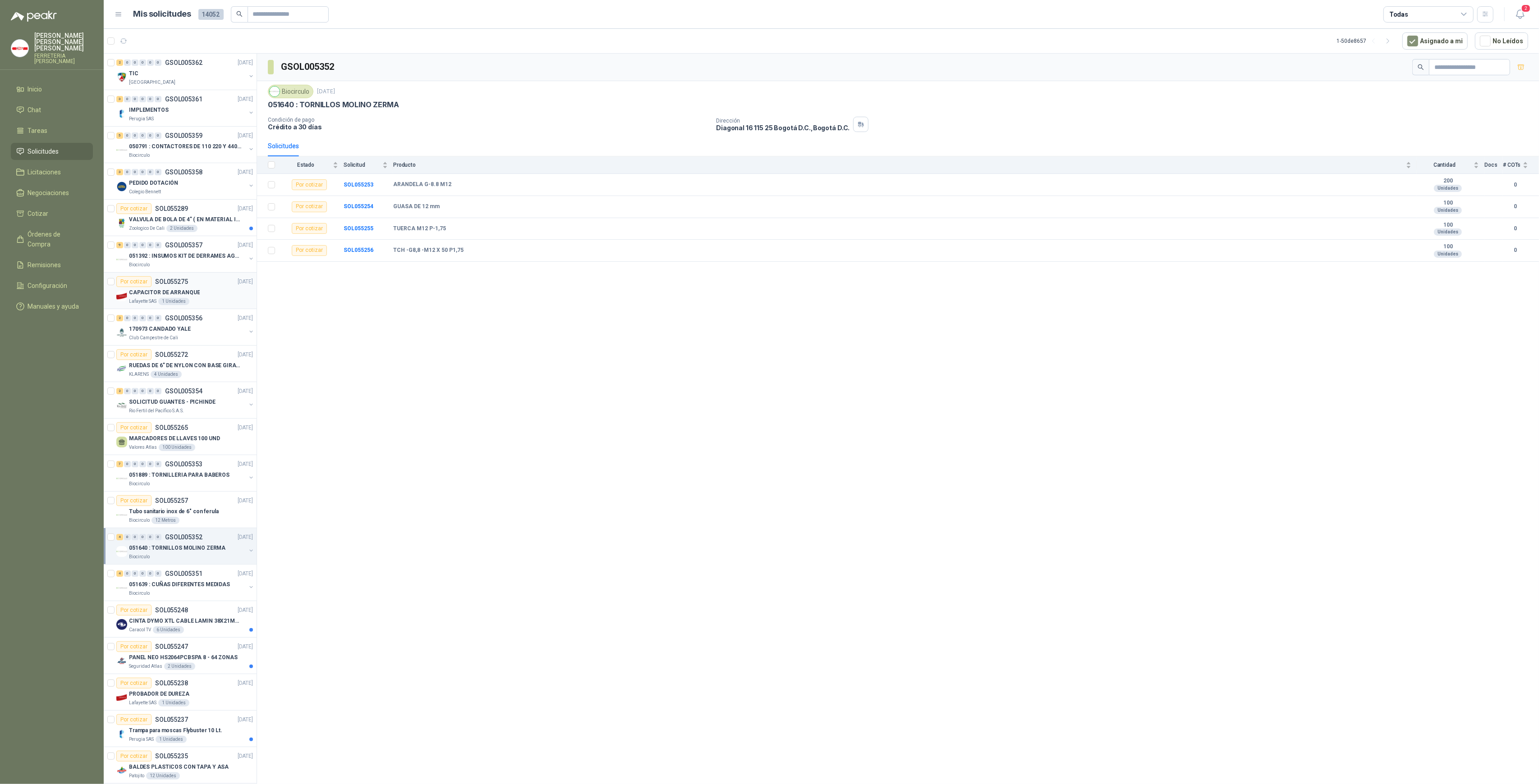
click at [190, 284] on div "Por cotizar SOL055275 [DATE]" at bounding box center [185, 282] width 137 height 11
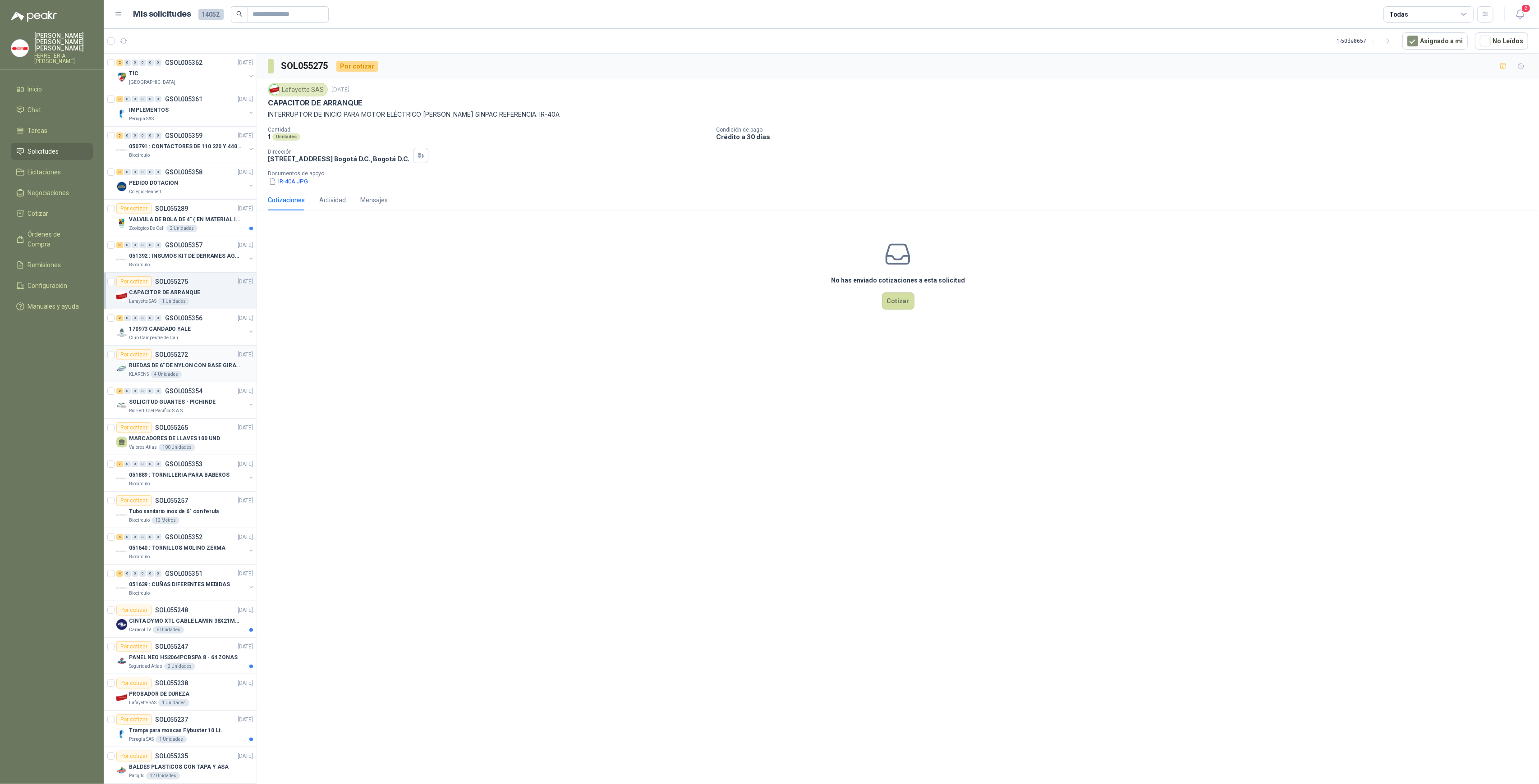
click at [204, 359] on div "Por cotizar SOL055272 [DATE]" at bounding box center [185, 355] width 137 height 11
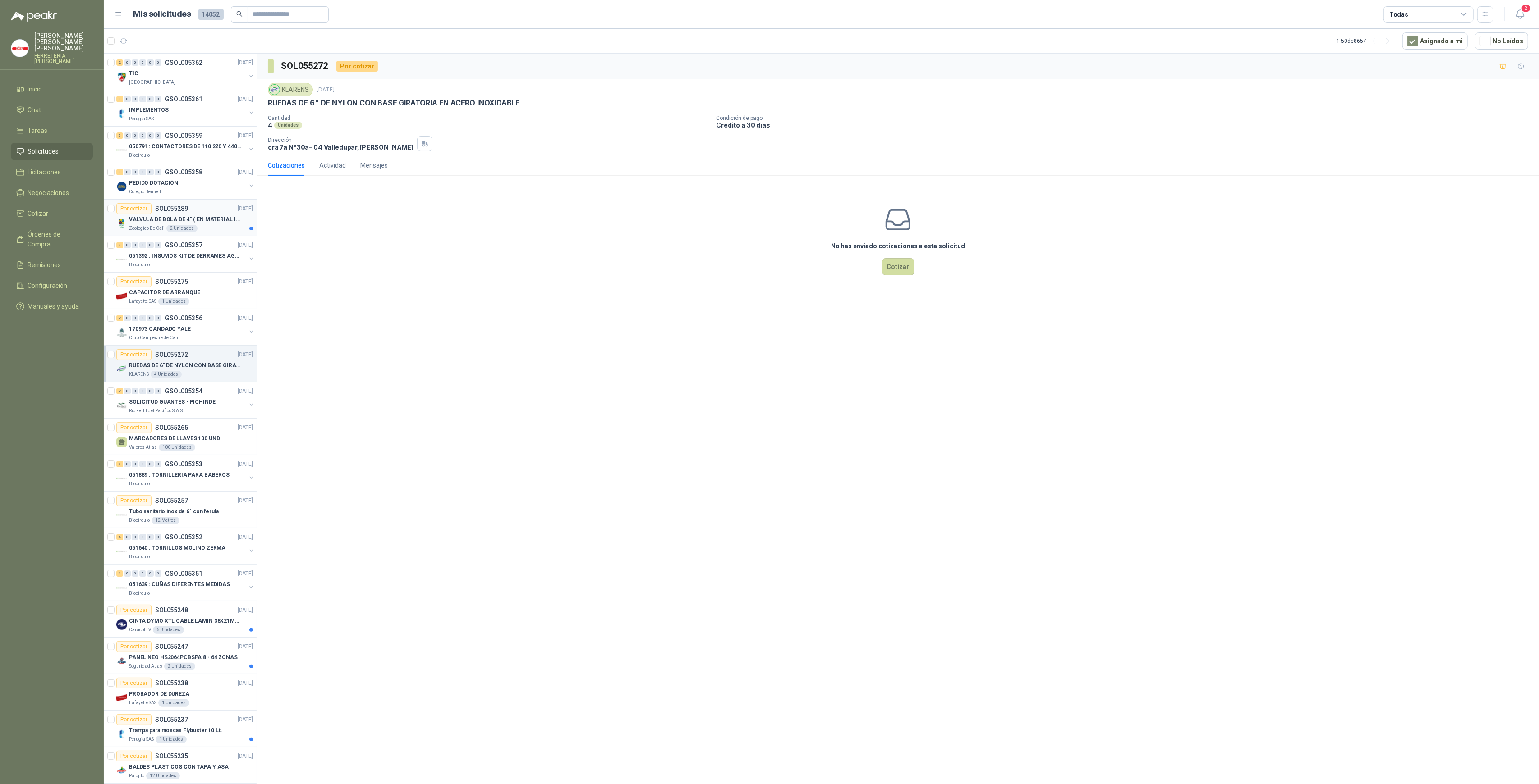
click at [198, 207] on div "Por cotizar SOL055289 [DATE]" at bounding box center [185, 208] width 137 height 11
click at [211, 176] on div "3 0 0 0 0 0 GSOL005358 [DATE]" at bounding box center [186, 172] width 139 height 11
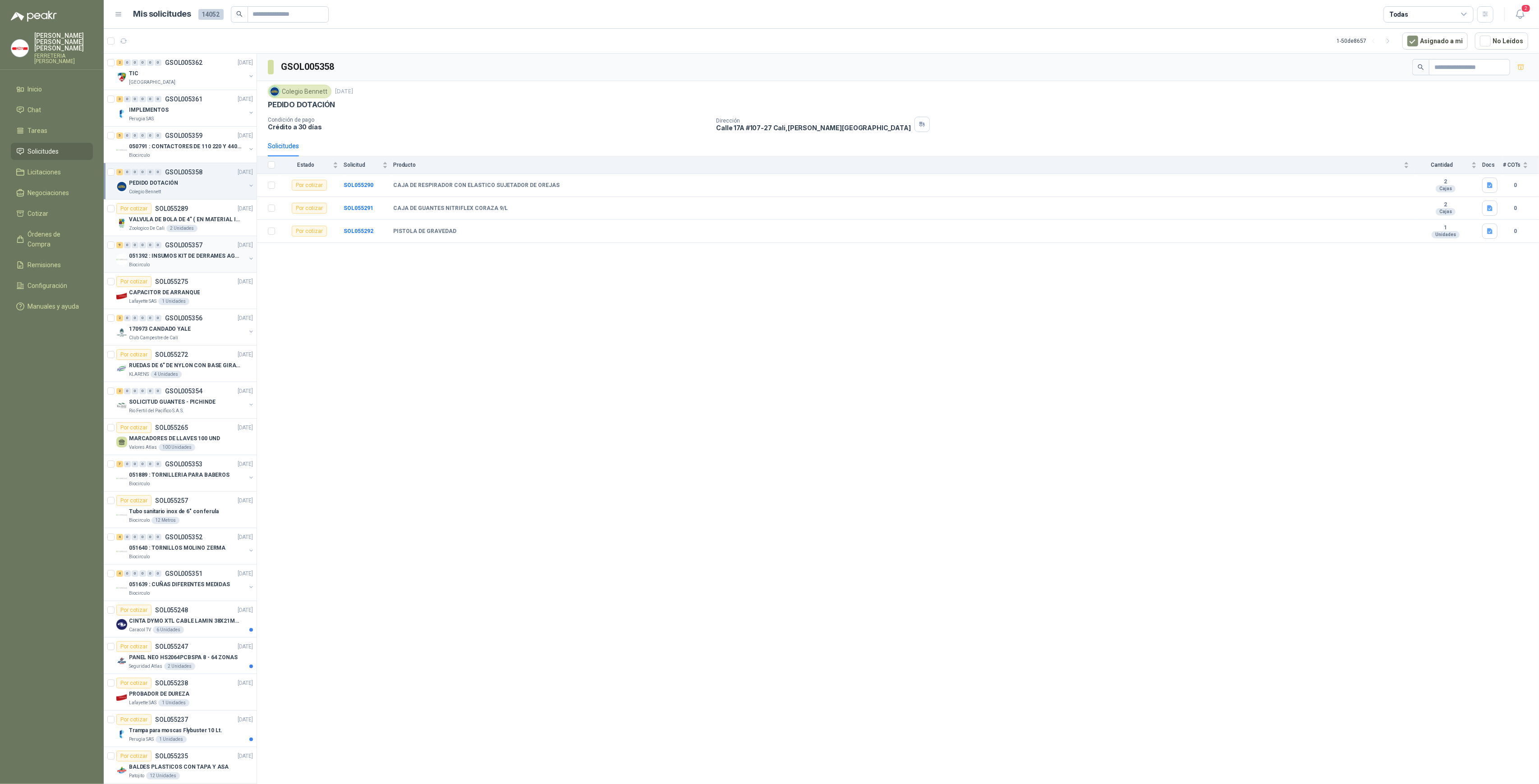
click at [207, 269] on div "9 0 0 0 0 0 GSOL005357 [DATE] 051392 : INSUMOS KIT DE DERRAMES AGOSTO 2025 Bioc…" at bounding box center [180, 254] width 153 height 36
click at [207, 304] on div "Lafayette SAS 1 Unidades" at bounding box center [191, 302] width 124 height 7
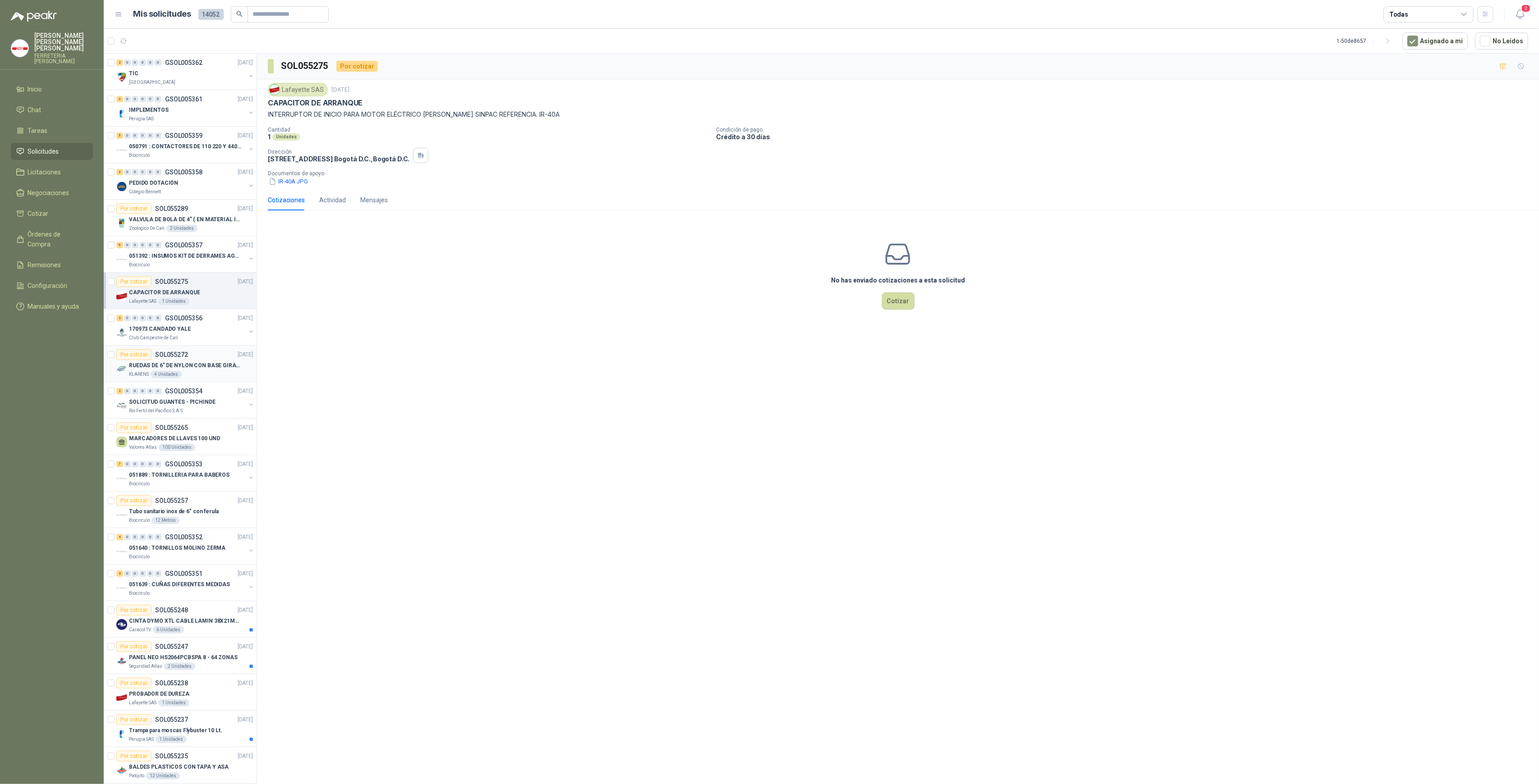
click at [181, 364] on p "RUEDAS DE 6" DE NYLON CON BASE GIRATORIA EN ACERO INOXIDABLE" at bounding box center [185, 365] width 112 height 8
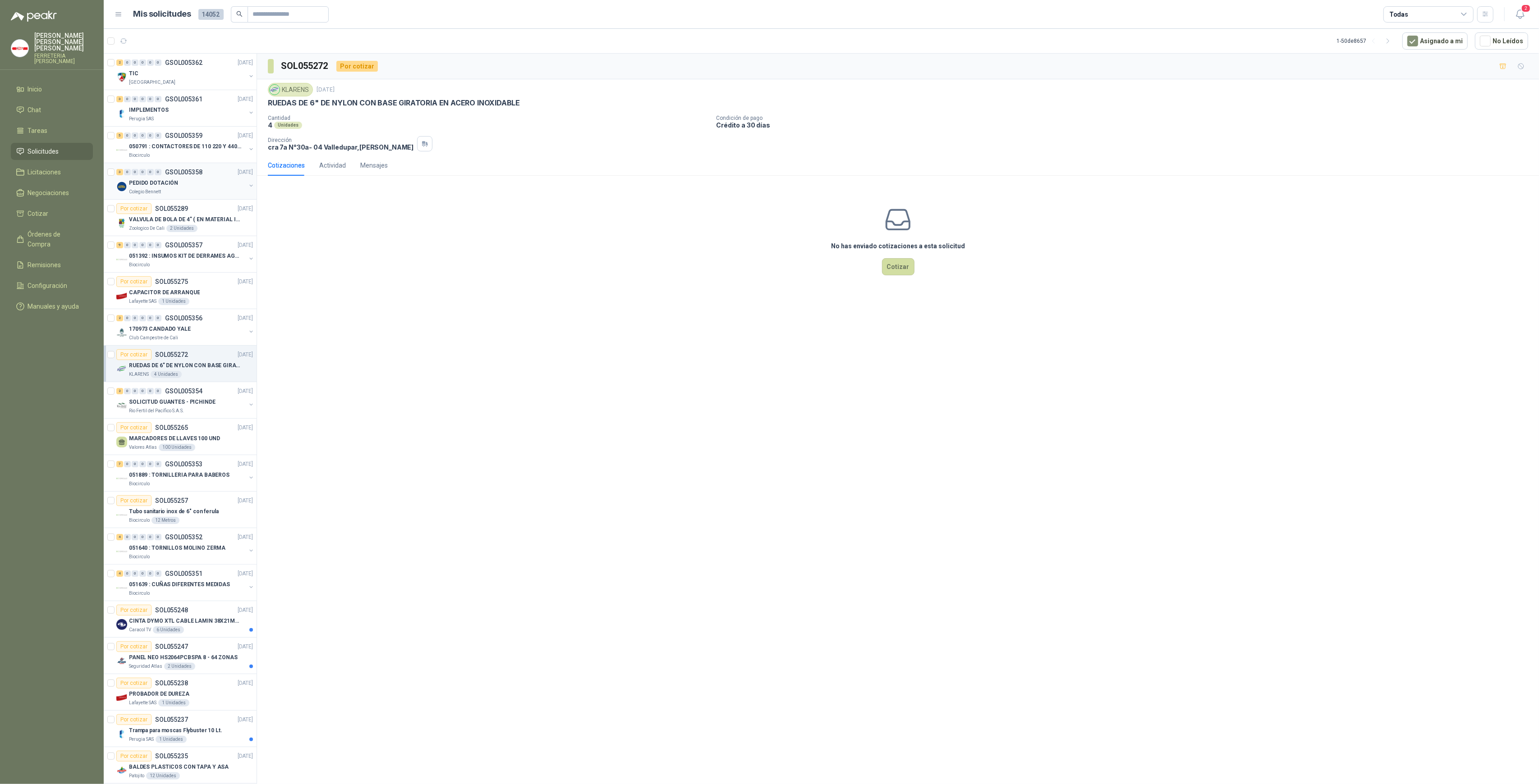
click at [191, 177] on div "PEDIDO DOTACIÓN" at bounding box center [187, 183] width 117 height 11
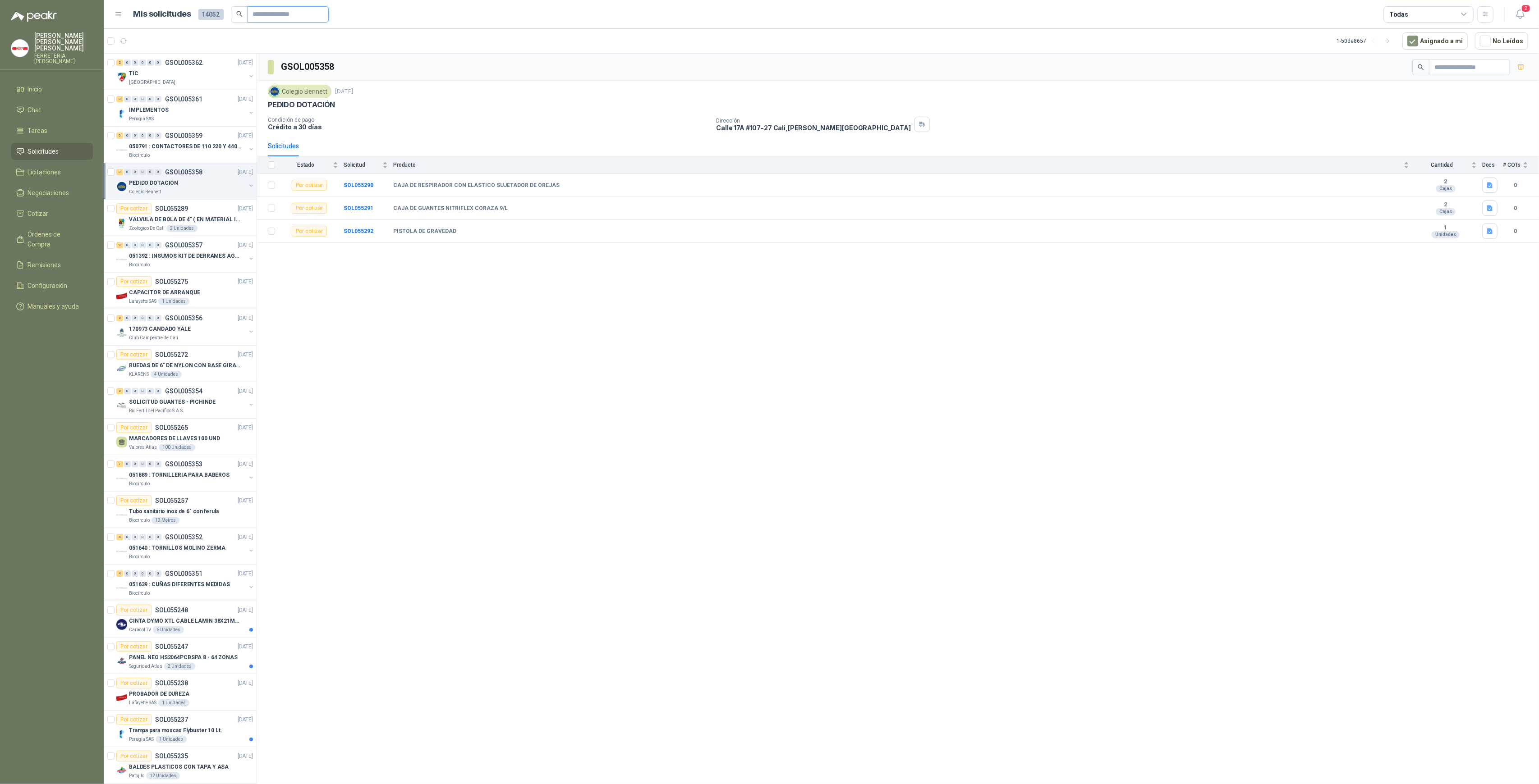
click at [262, 13] on input "text" at bounding box center [284, 14] width 63 height 16
type input "*"
click at [261, 14] on input "text" at bounding box center [284, 14] width 63 height 16
click at [260, 14] on input "**" at bounding box center [284, 14] width 63 height 16
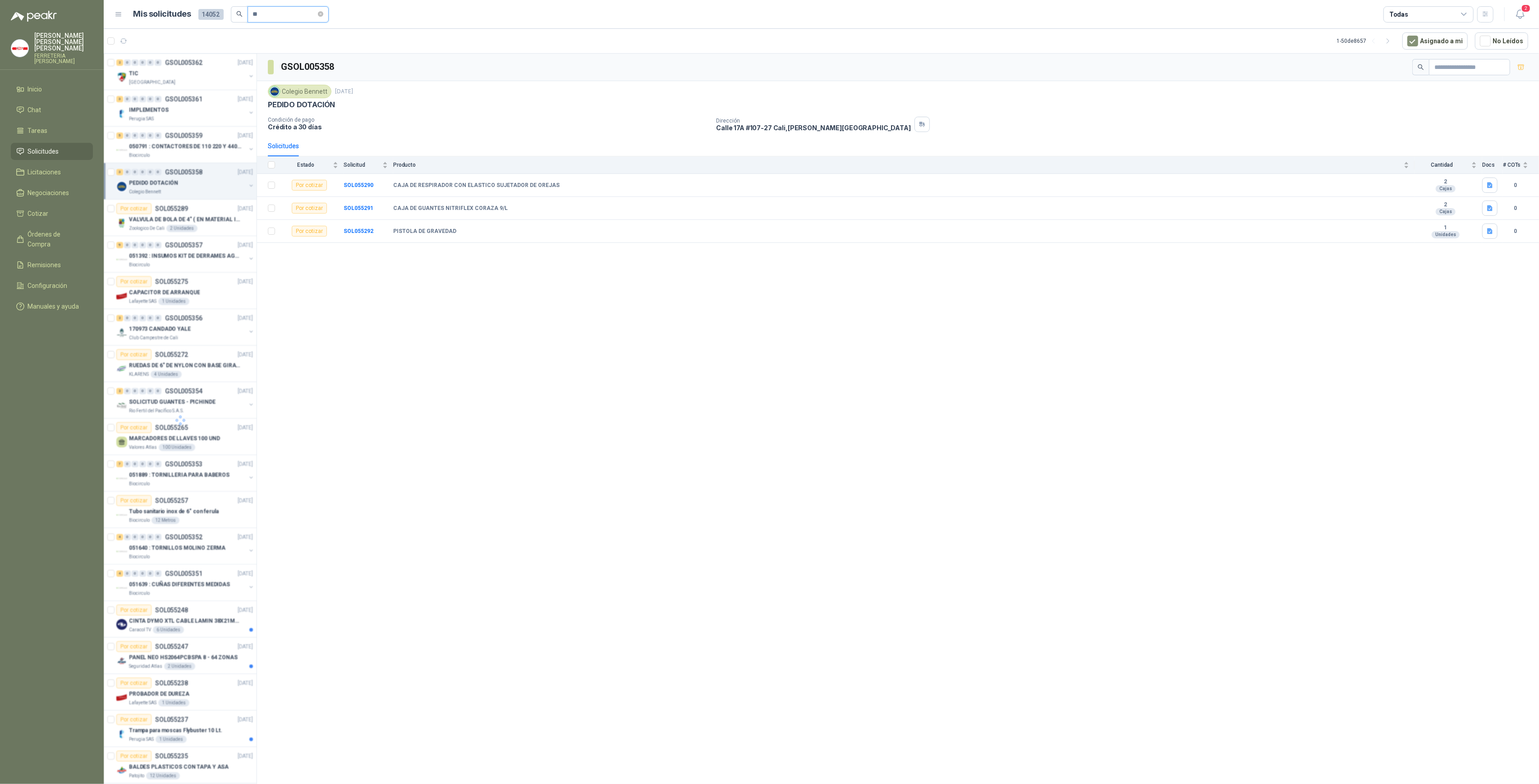
click at [261, 14] on input "**" at bounding box center [284, 14] width 63 height 16
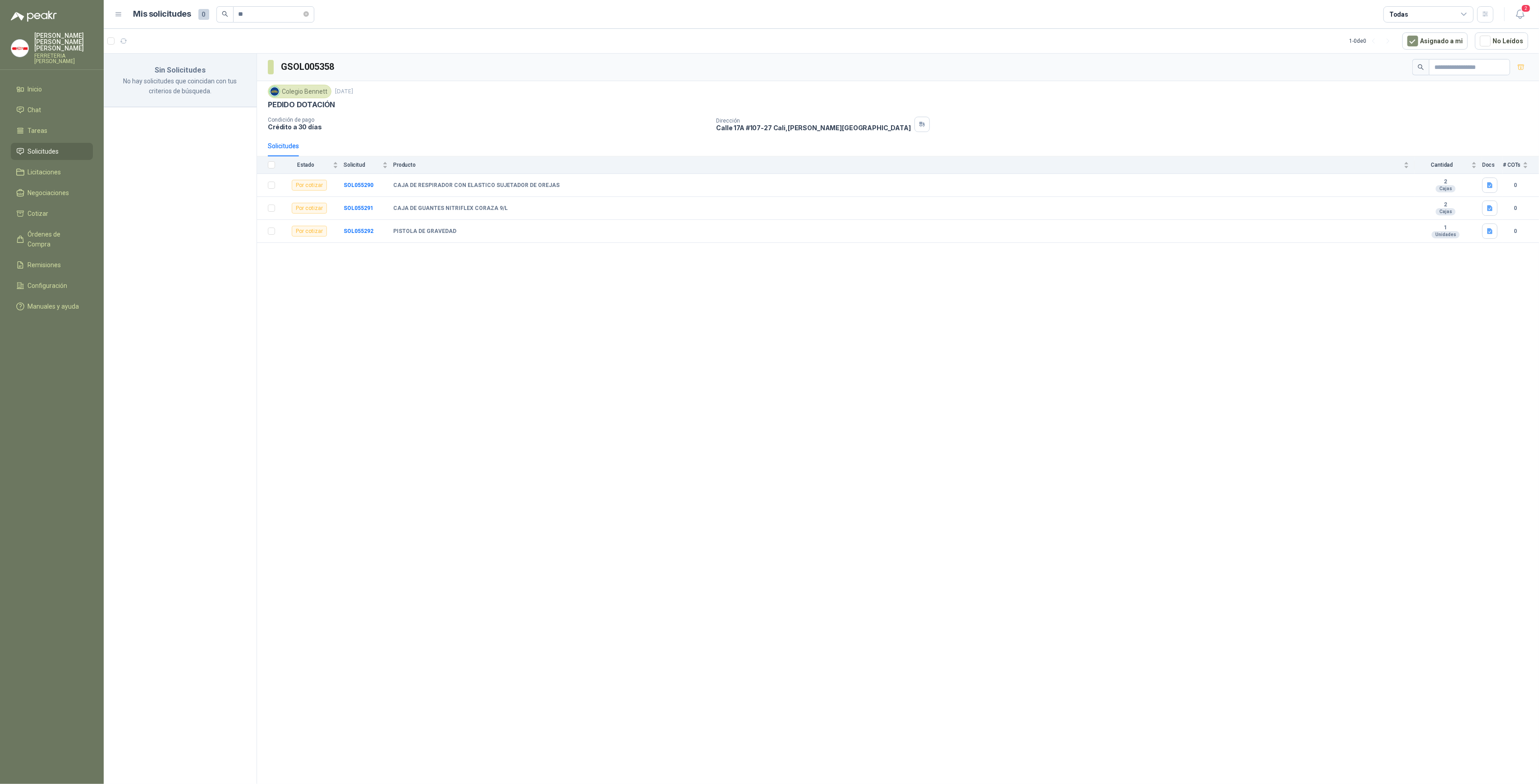
click at [295, 2] on header "Mis solicitudes 0 ** Todas 2" at bounding box center [821, 14] width 1435 height 29
click at [288, 16] on input "**" at bounding box center [270, 14] width 63 height 16
drag, startPoint x: 152, startPoint y: -7, endPoint x: 141, endPoint y: -8, distance: 11.0
click at [141, 0] on html "[PERSON_NAME] [PERSON_NAME] FERRETERIA [PERSON_NAME] SAS Inicio Chat Tareas Sol…" at bounding box center [770, 392] width 1539 height 784
type input "****"
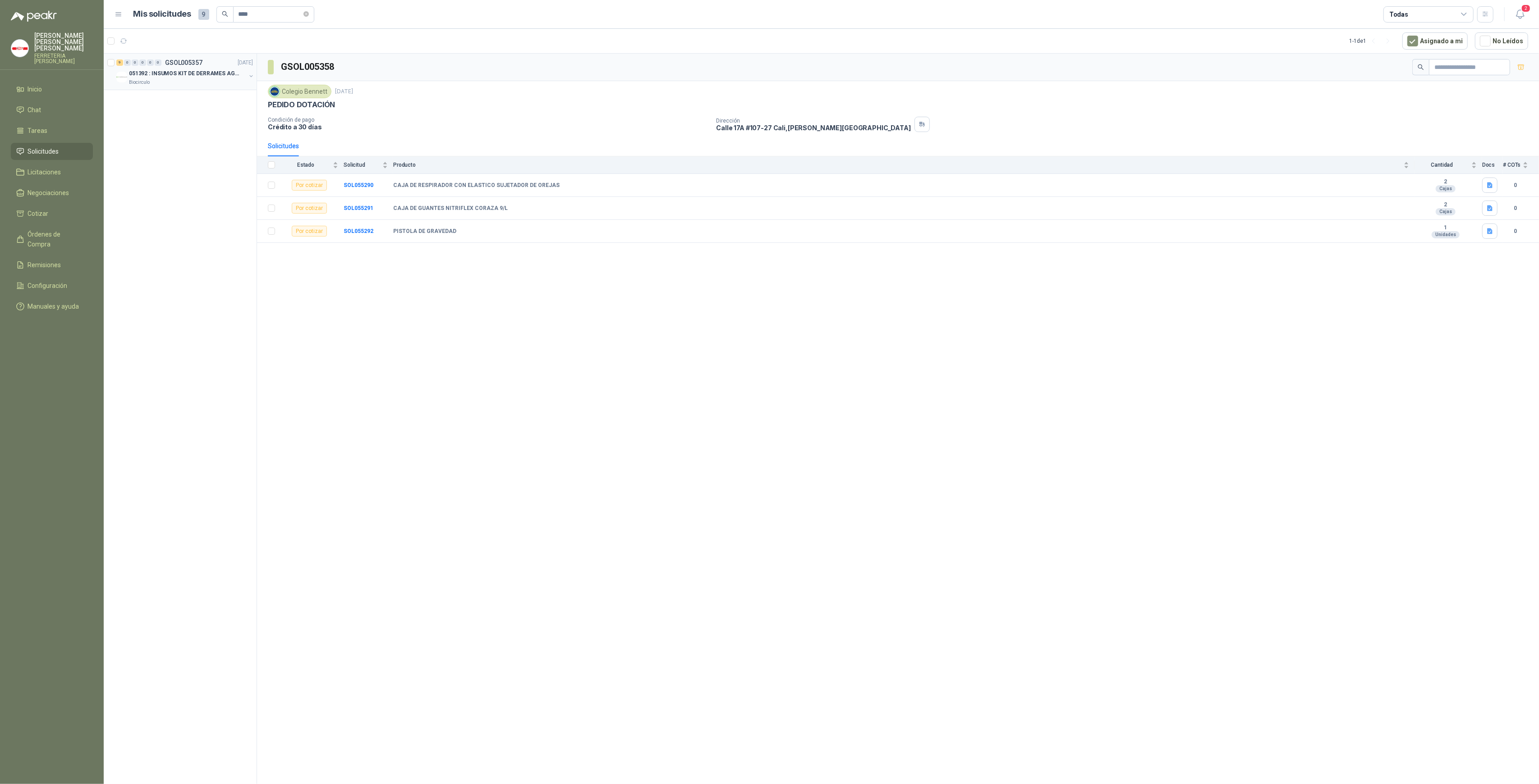
click at [147, 76] on p "051392 : INSUMOS KIT DE DERRAMES AGOSTO 2025" at bounding box center [185, 73] width 112 height 8
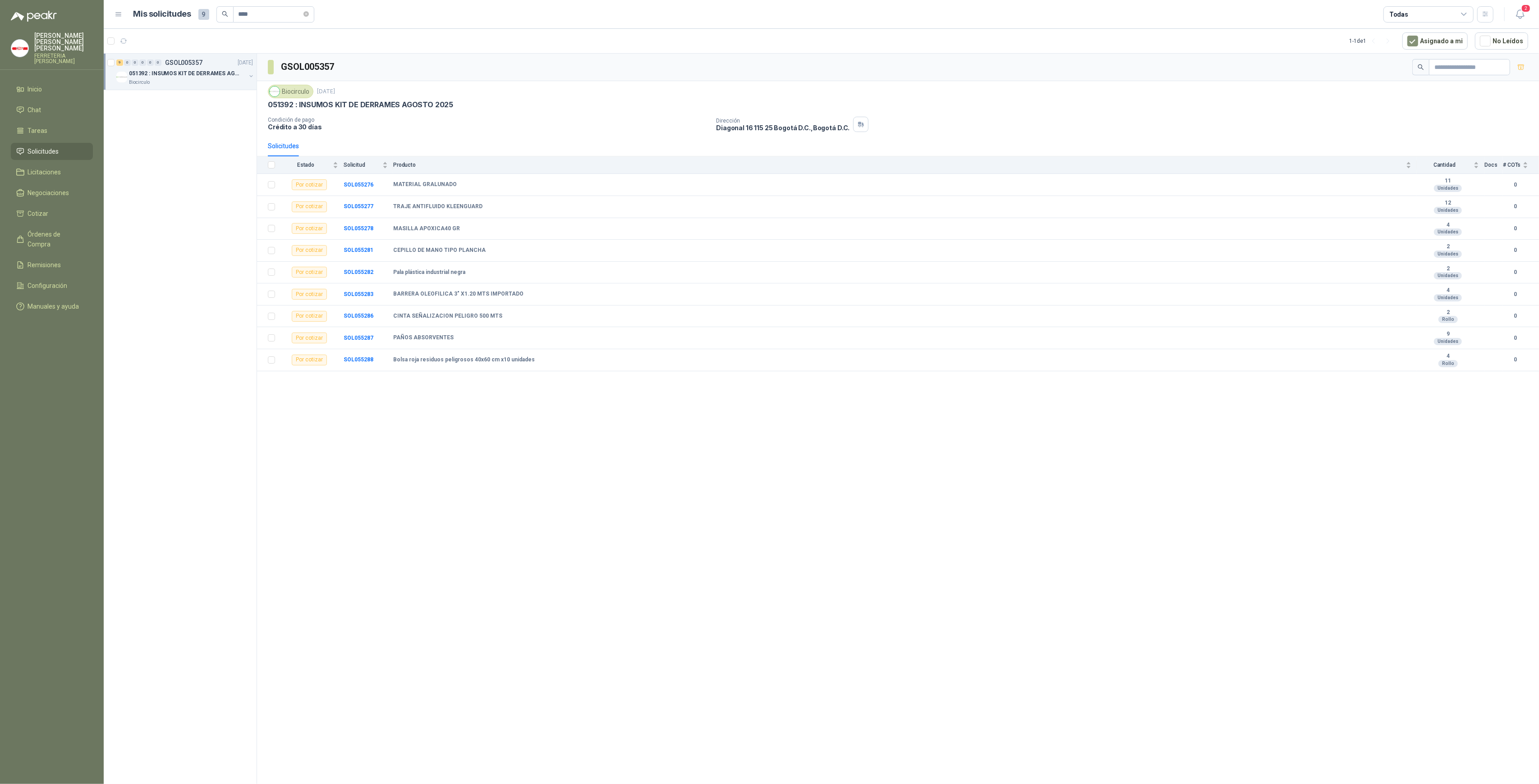
click at [46, 147] on span "Solicitudes" at bounding box center [44, 151] width 31 height 10
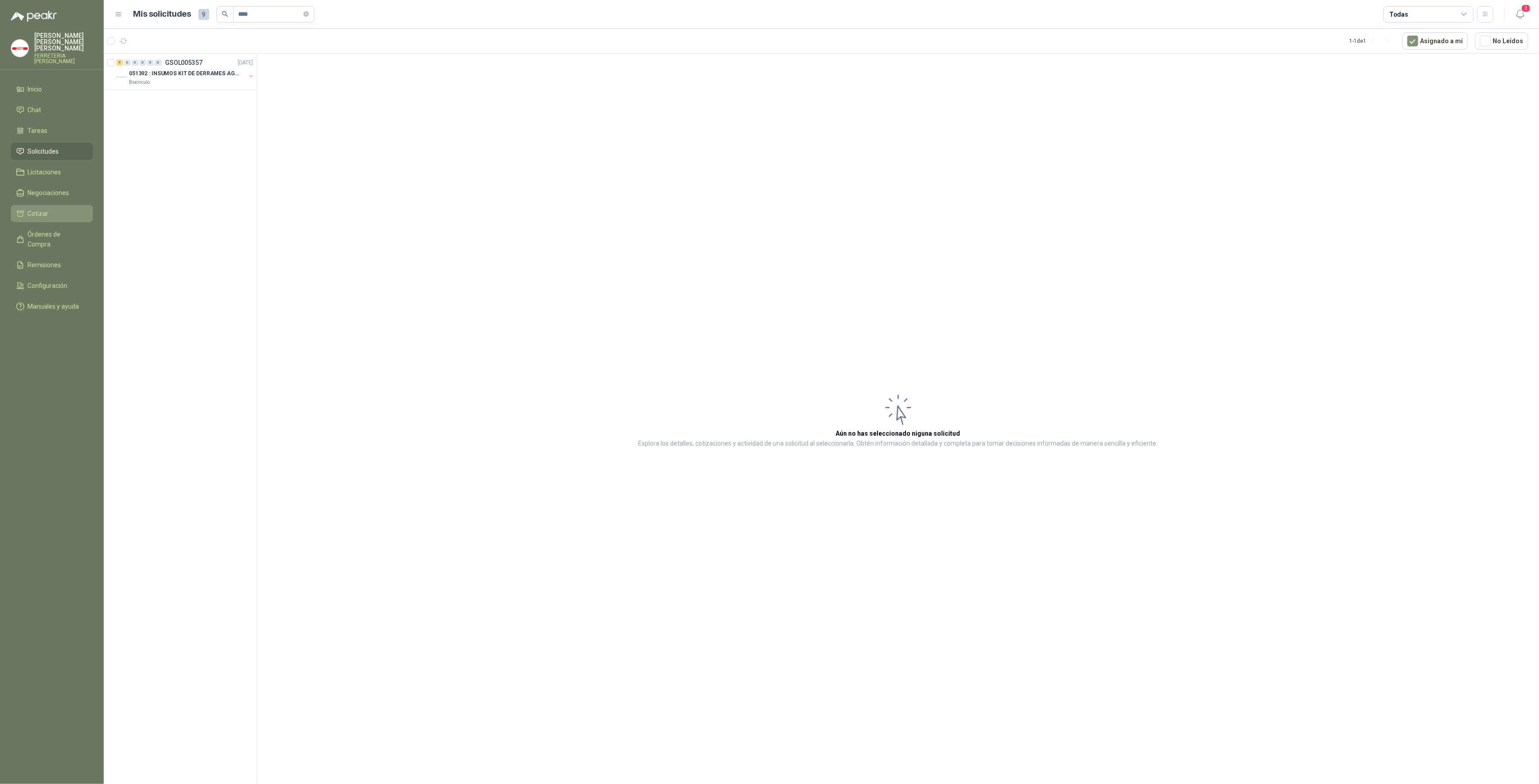
click at [60, 208] on li "Cotizar" at bounding box center [51, 213] width 71 height 10
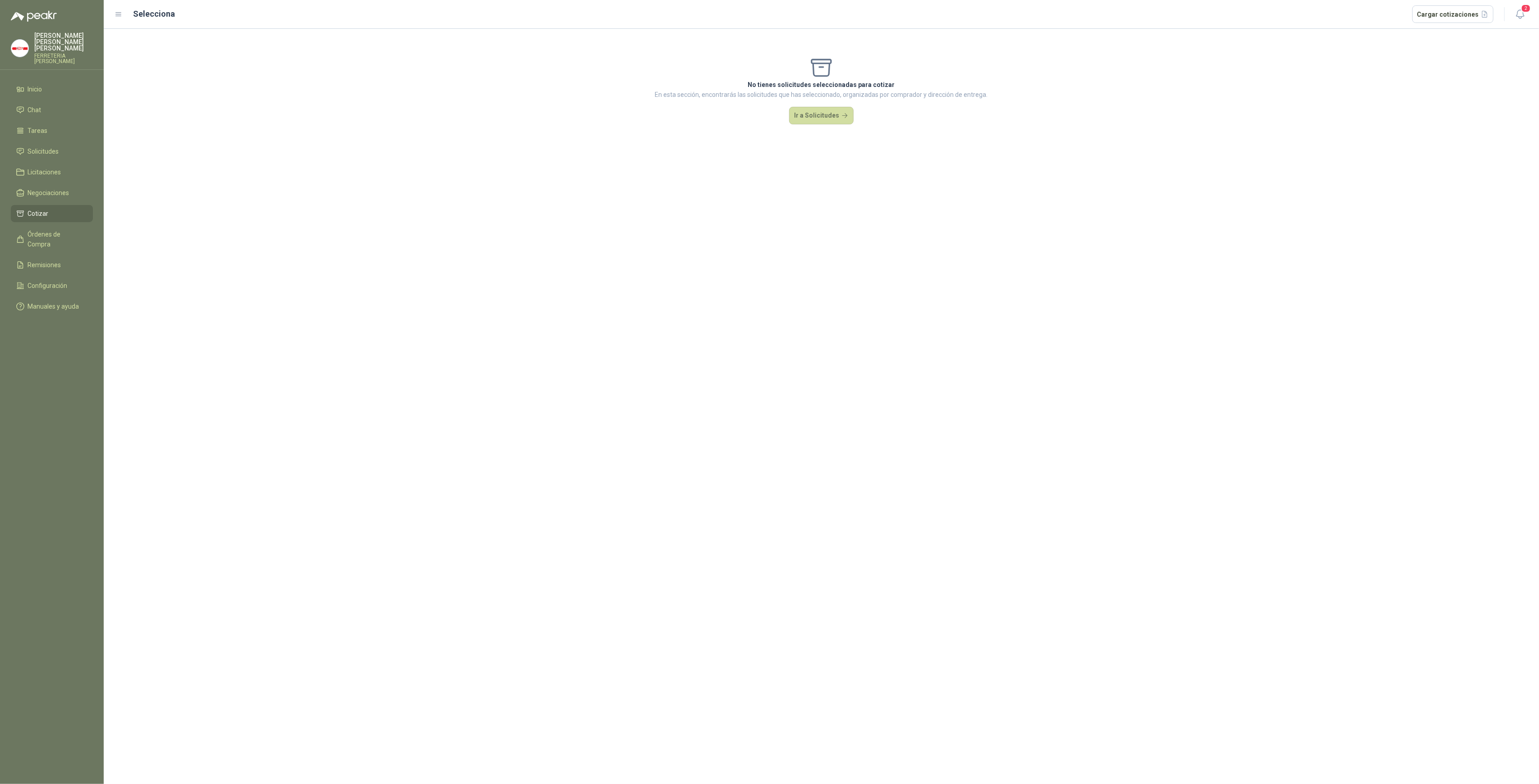
click at [801, 106] on div "No tienes solicitudes seleccionadas para cotizar En esta sección, encontrarás l…" at bounding box center [821, 90] width 1435 height 122
click at [799, 116] on button "Ir a Solicitudes" at bounding box center [821, 116] width 65 height 18
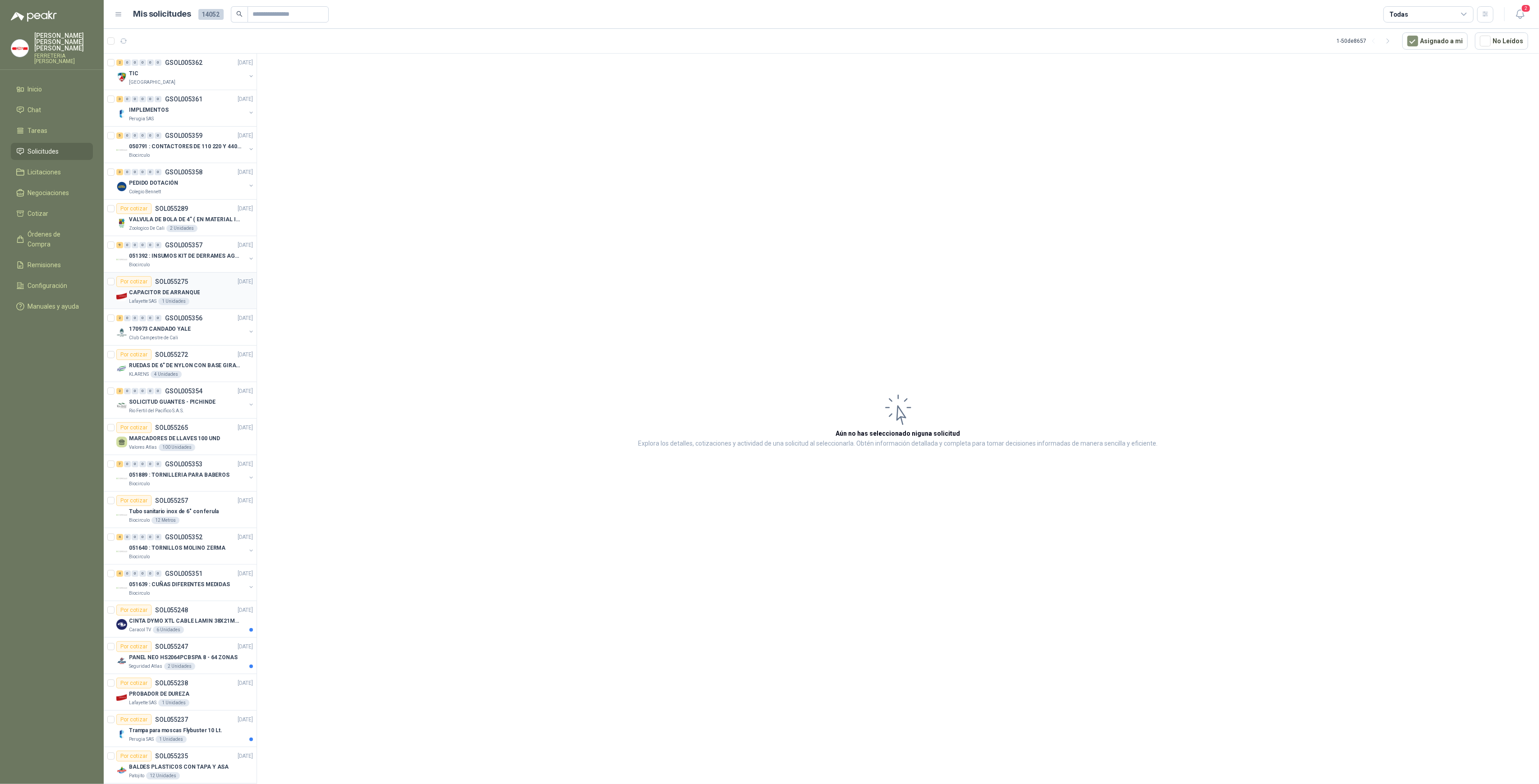
click at [180, 302] on div "1 Unidades" at bounding box center [174, 302] width 31 height 7
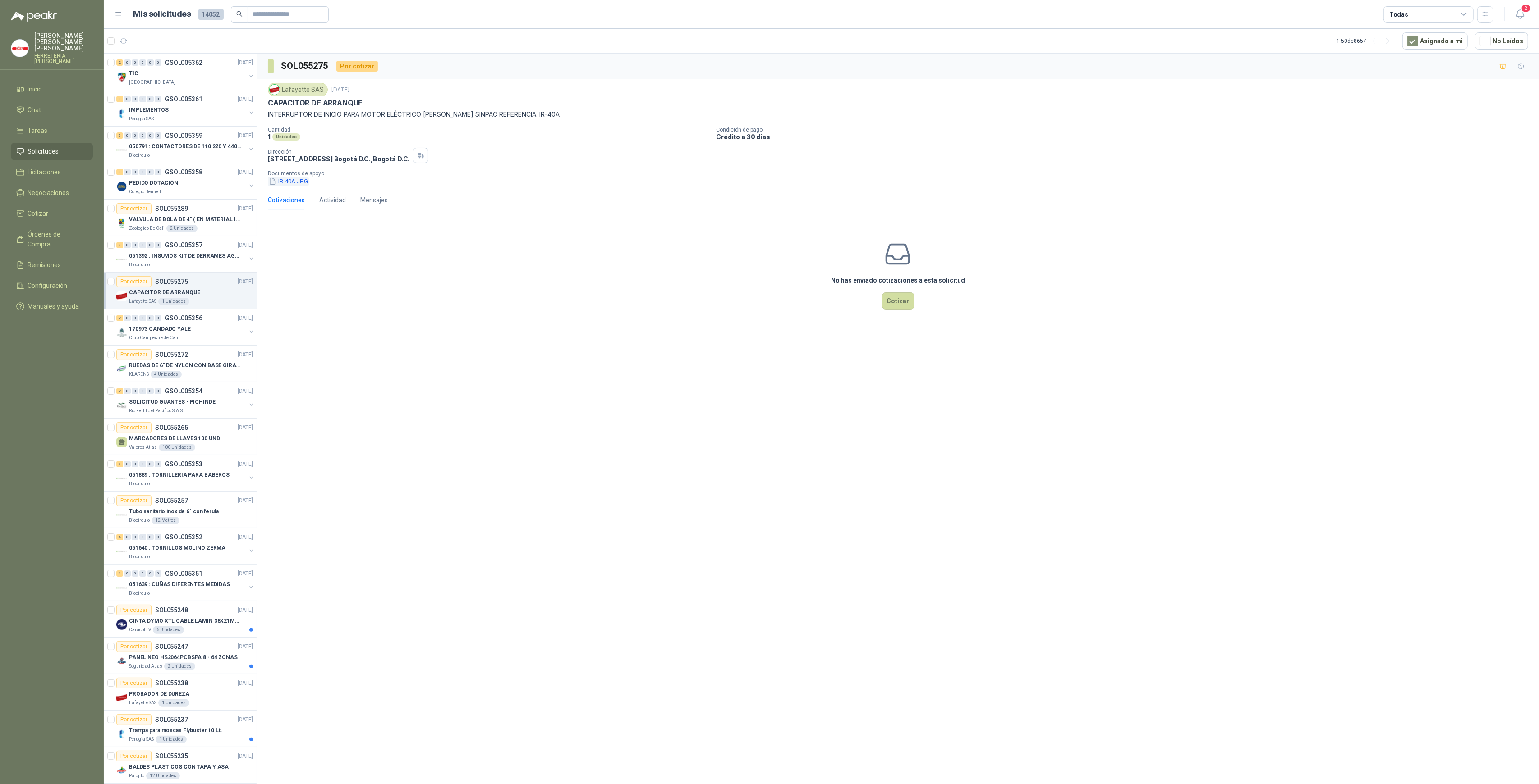
click at [288, 181] on button "IR-40A.JPG" at bounding box center [288, 182] width 41 height 10
click at [296, 184] on button "IR-40A.JPG" at bounding box center [288, 182] width 41 height 10
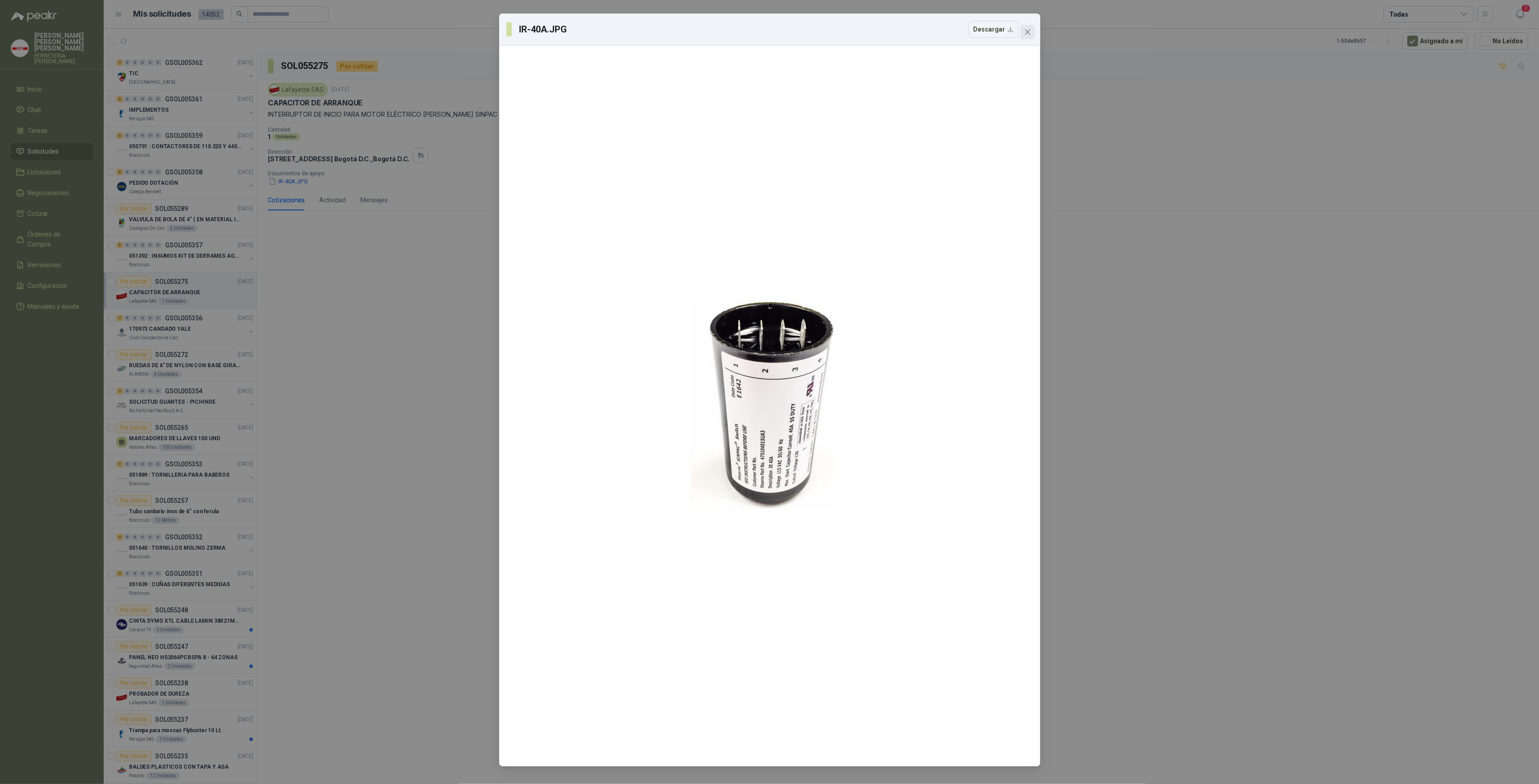
click at [1027, 29] on icon "close" at bounding box center [1028, 32] width 7 height 7
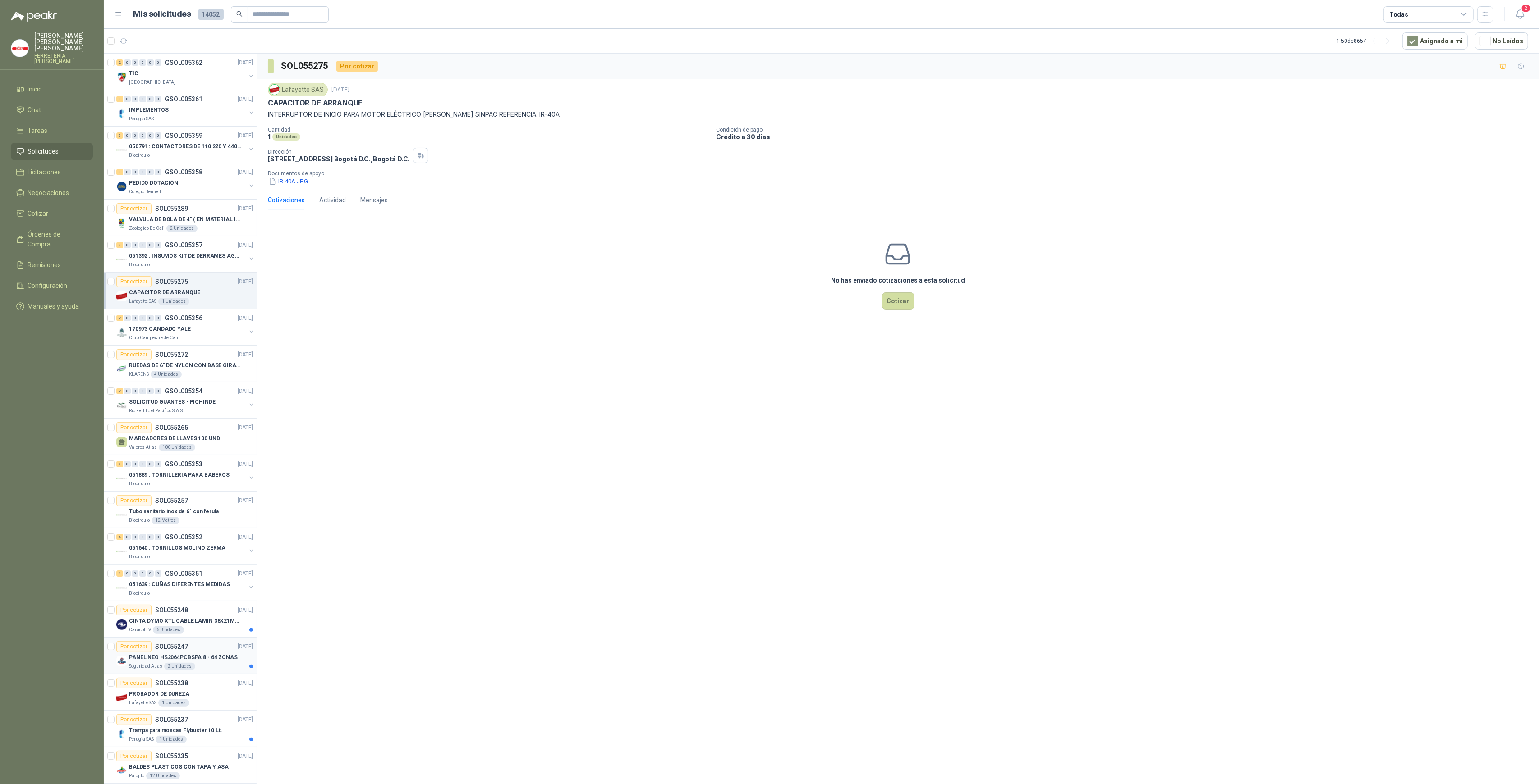
scroll to position [280, 0]
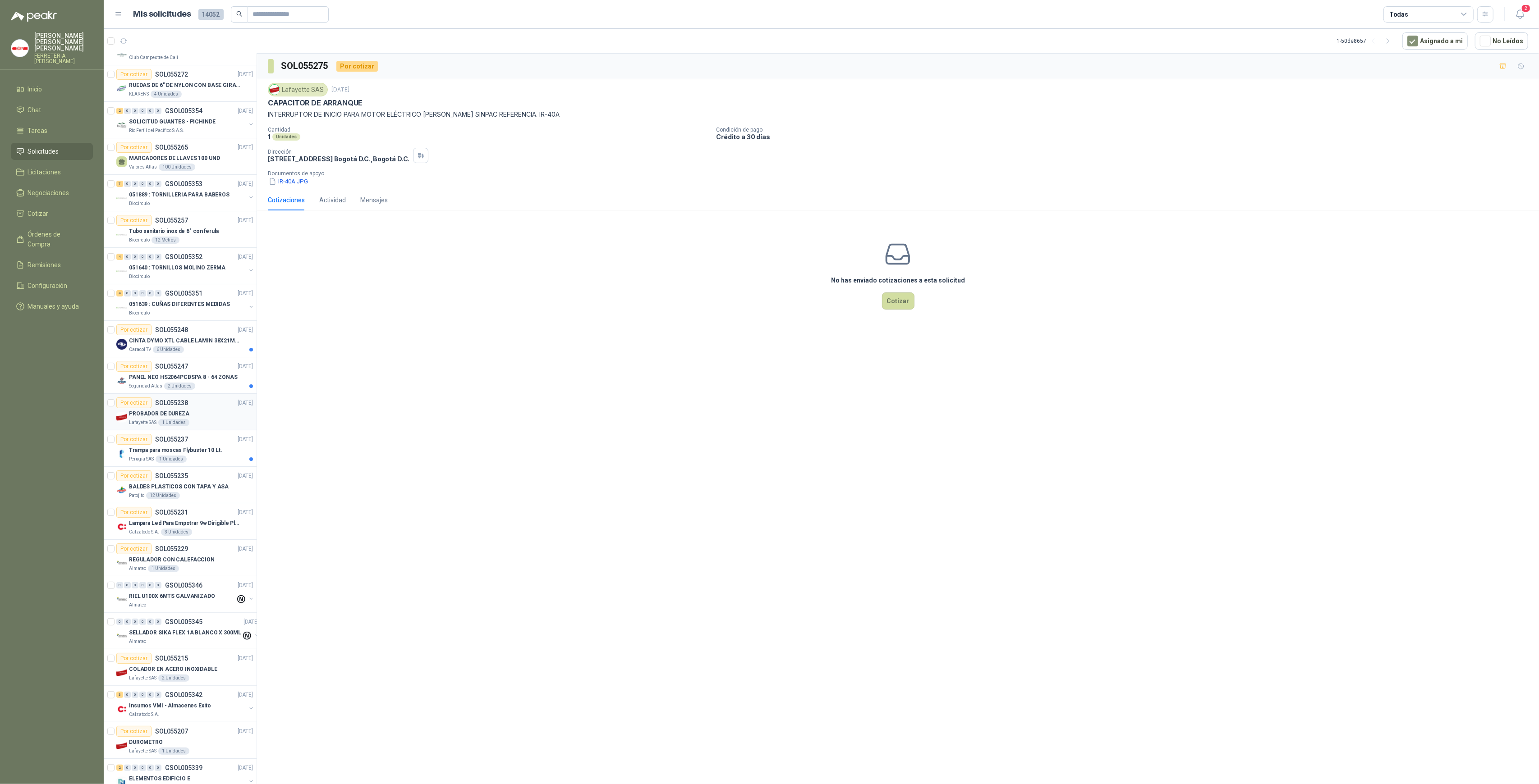
click at [162, 419] on div "1 Unidades" at bounding box center [174, 423] width 31 height 7
click at [312, 181] on button "LAMPARA PORTABLE.JPG" at bounding box center [308, 182] width 81 height 10
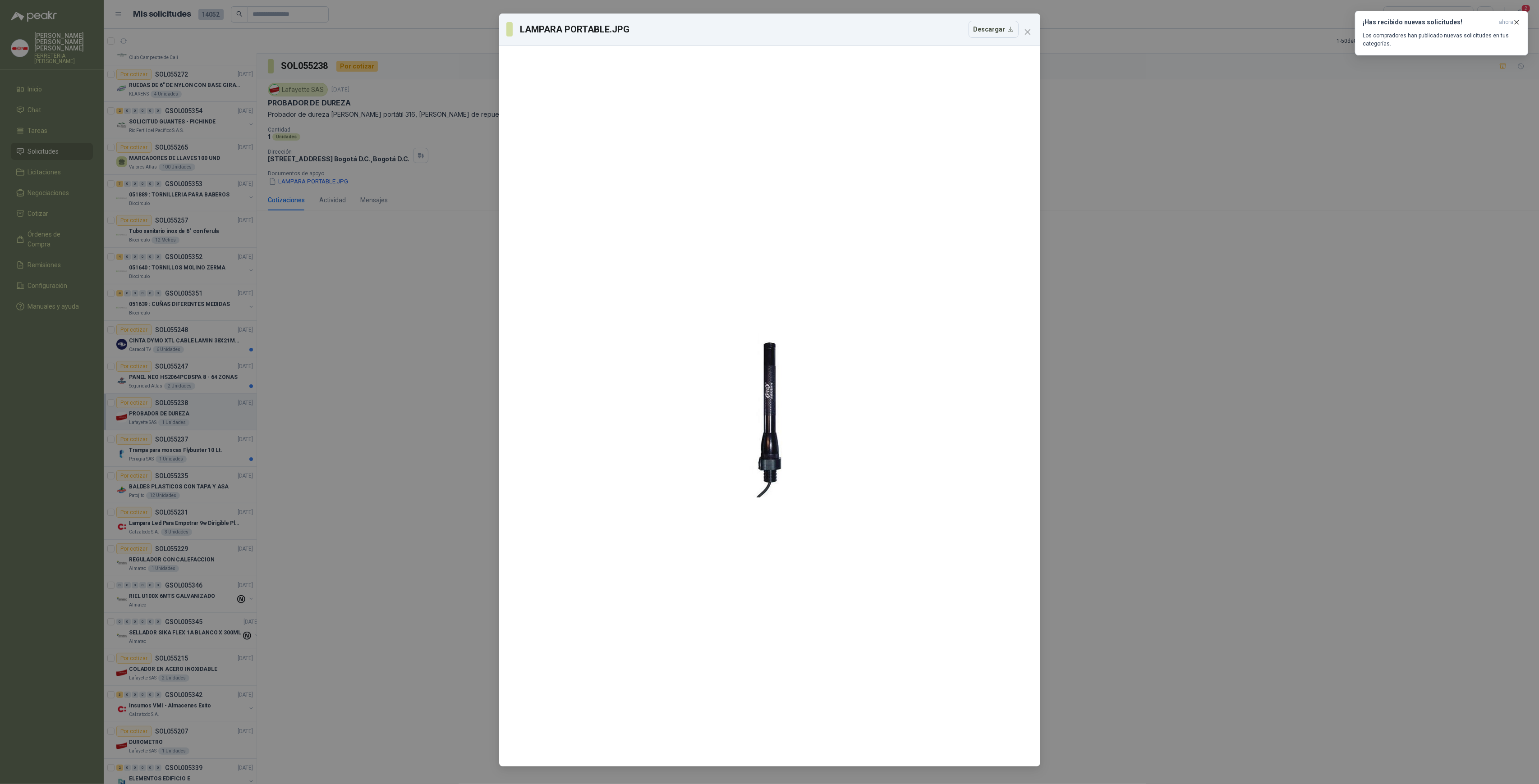
click at [450, 387] on div "LAMPARA PORTABLE.JPG Descargar" at bounding box center [770, 392] width 1539 height 784
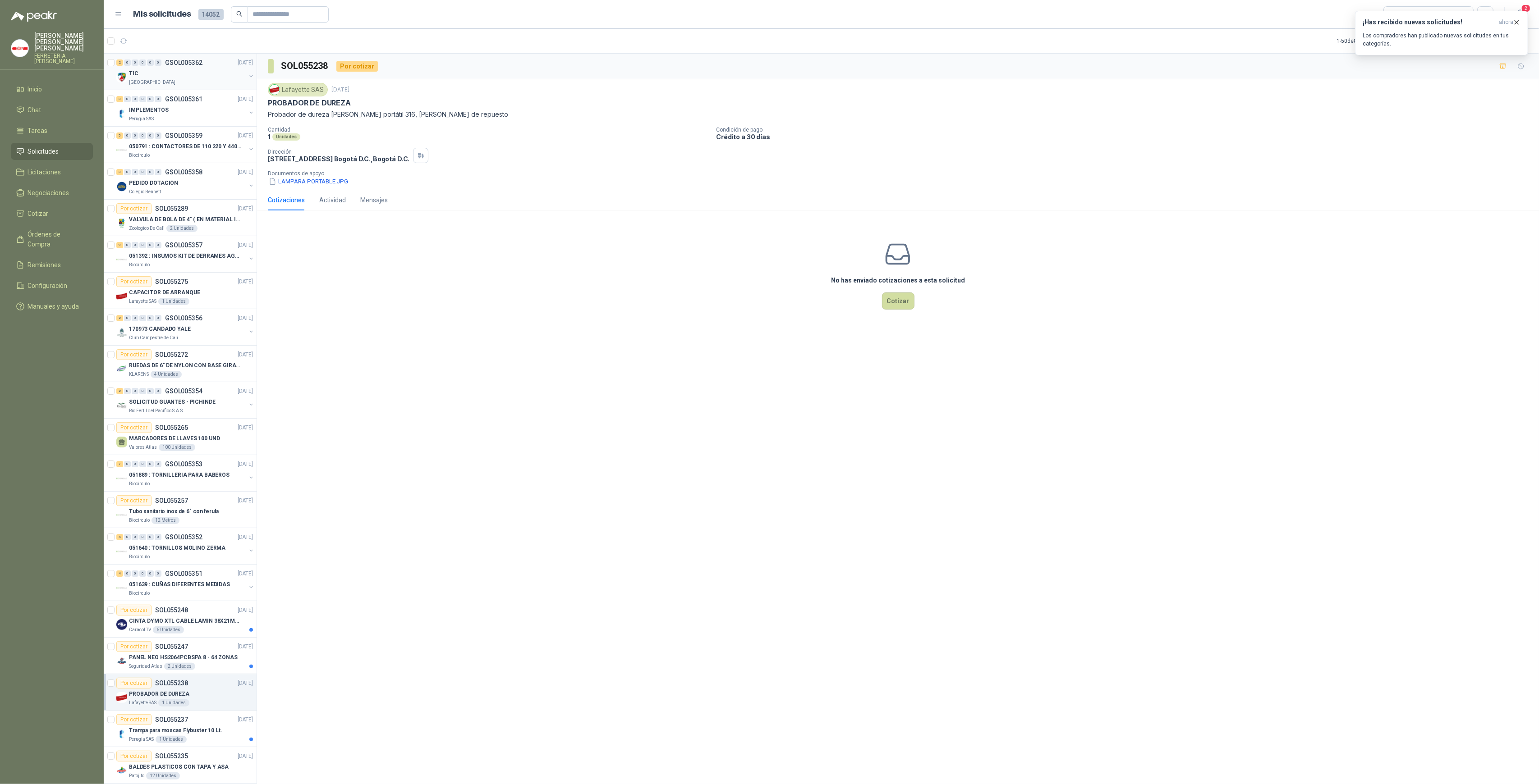
click at [222, 85] on div "[GEOGRAPHIC_DATA]" at bounding box center [187, 82] width 117 height 7
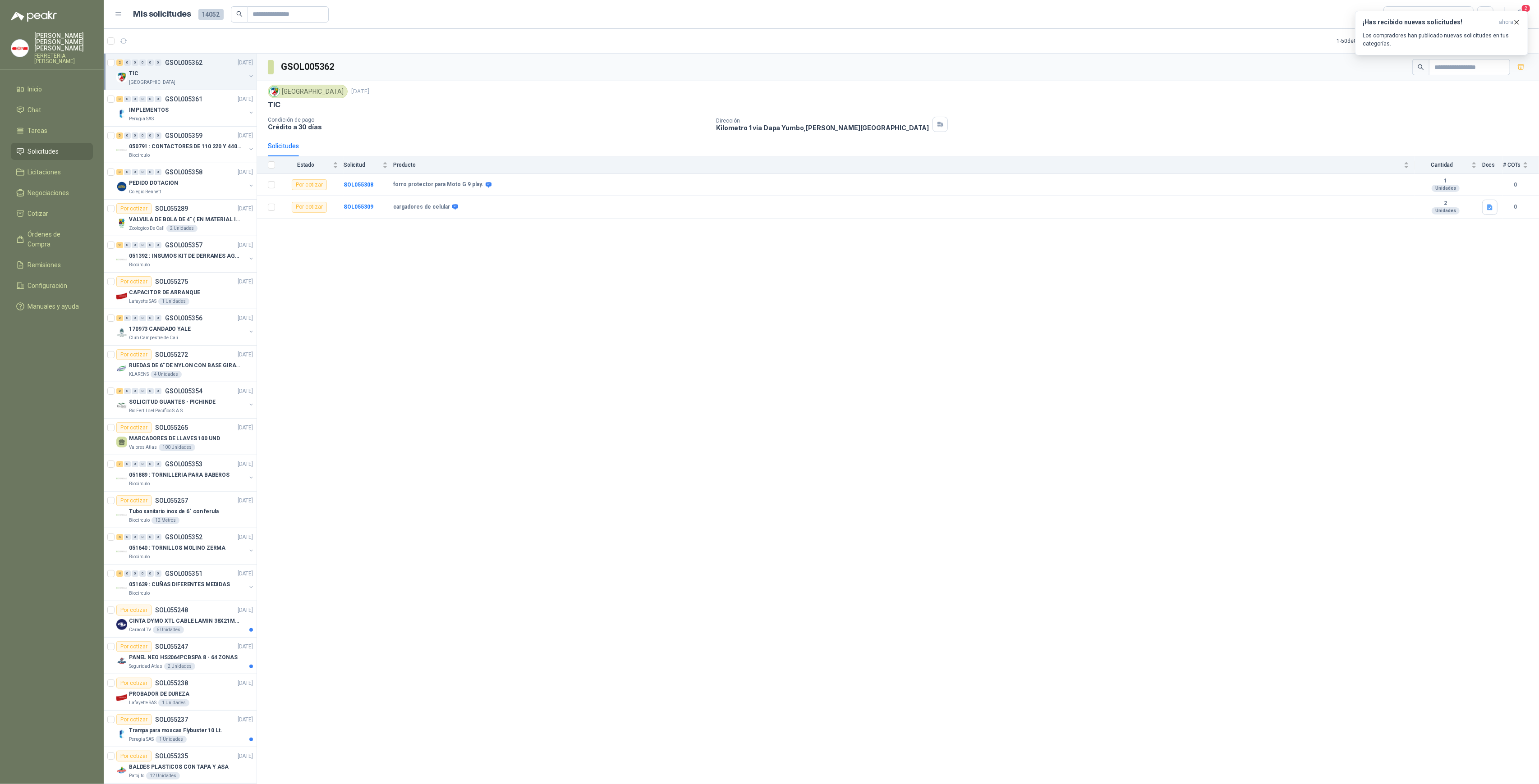
click at [691, 331] on div "GSOL005362 [GEOGRAPHIC_DATA][DATE] TIC Condición de pago Crédito a 30 [PERSON_N…" at bounding box center [898, 420] width 1282 height 734
